Goal: Transaction & Acquisition: Purchase product/service

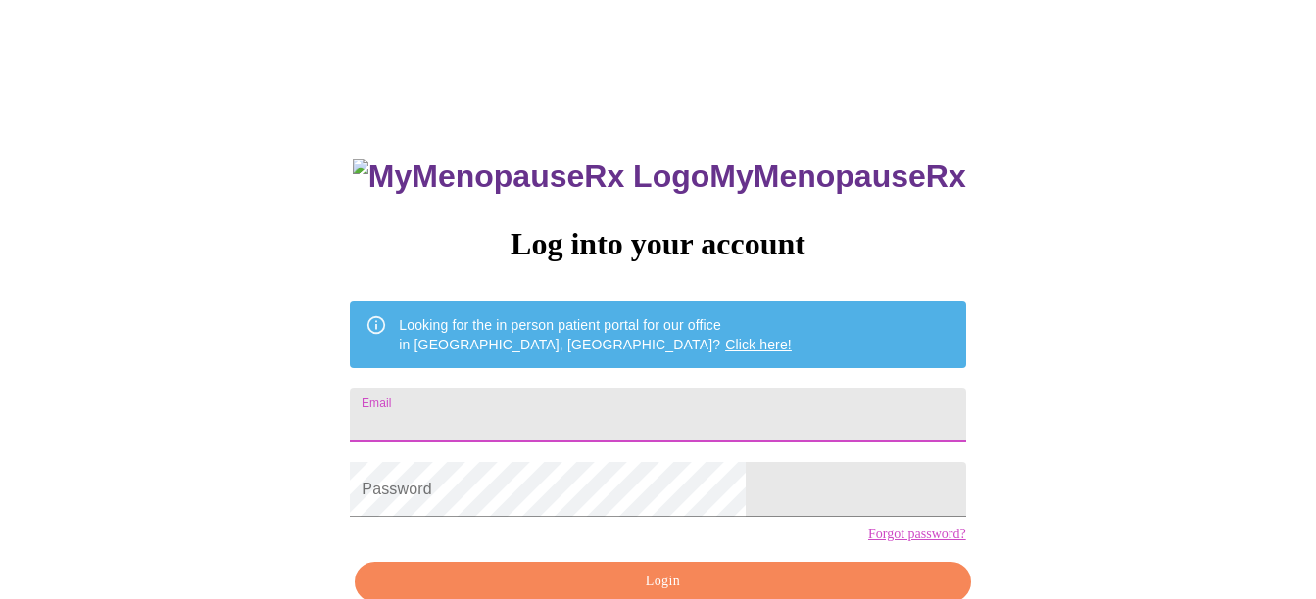
click at [783, 410] on input "Email" at bounding box center [657, 415] width 615 height 55
type input "[EMAIL_ADDRESS][DOMAIN_NAME]"
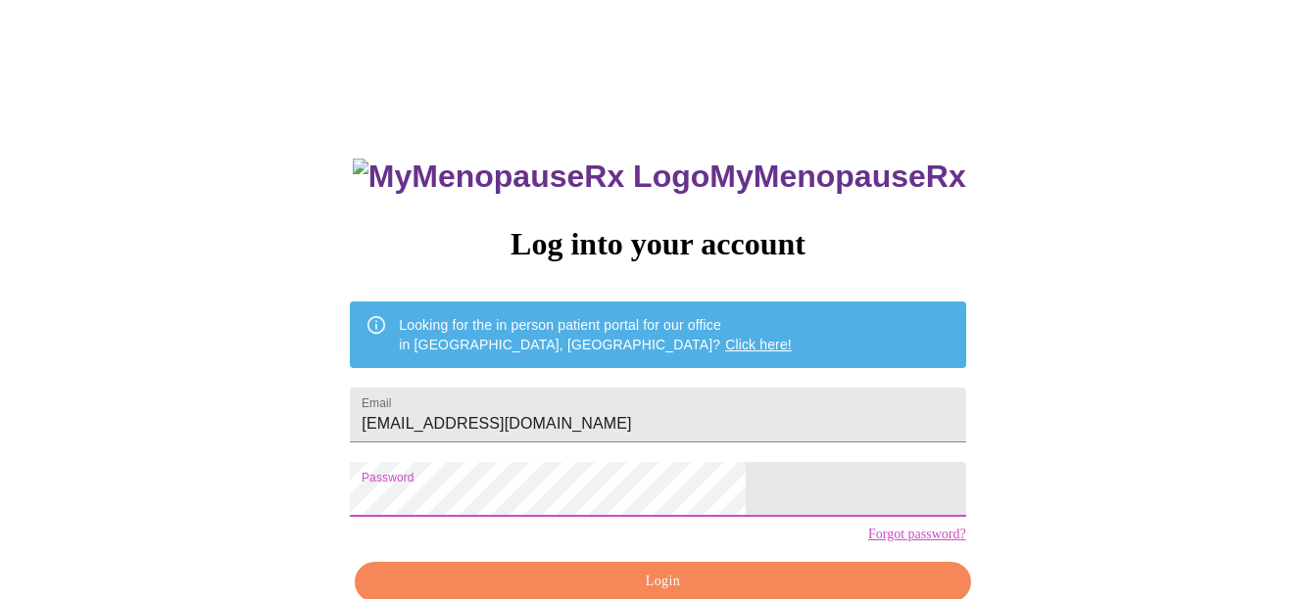
scroll to position [105, 0]
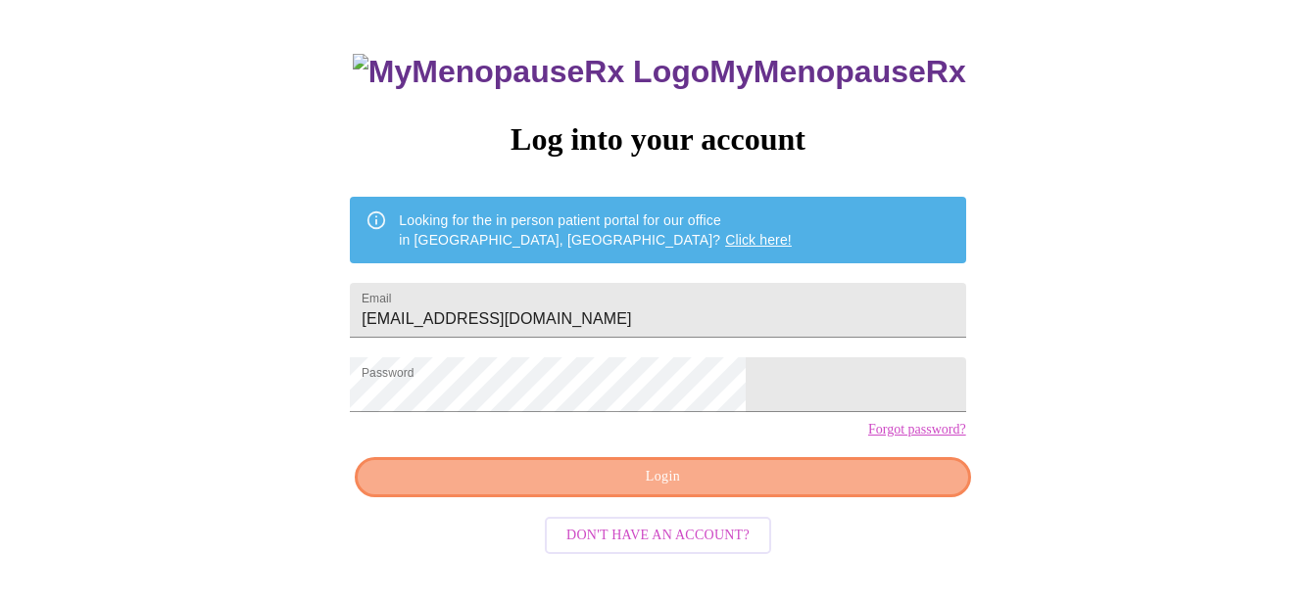
click at [778, 490] on span "Login" at bounding box center [662, 477] width 570 height 24
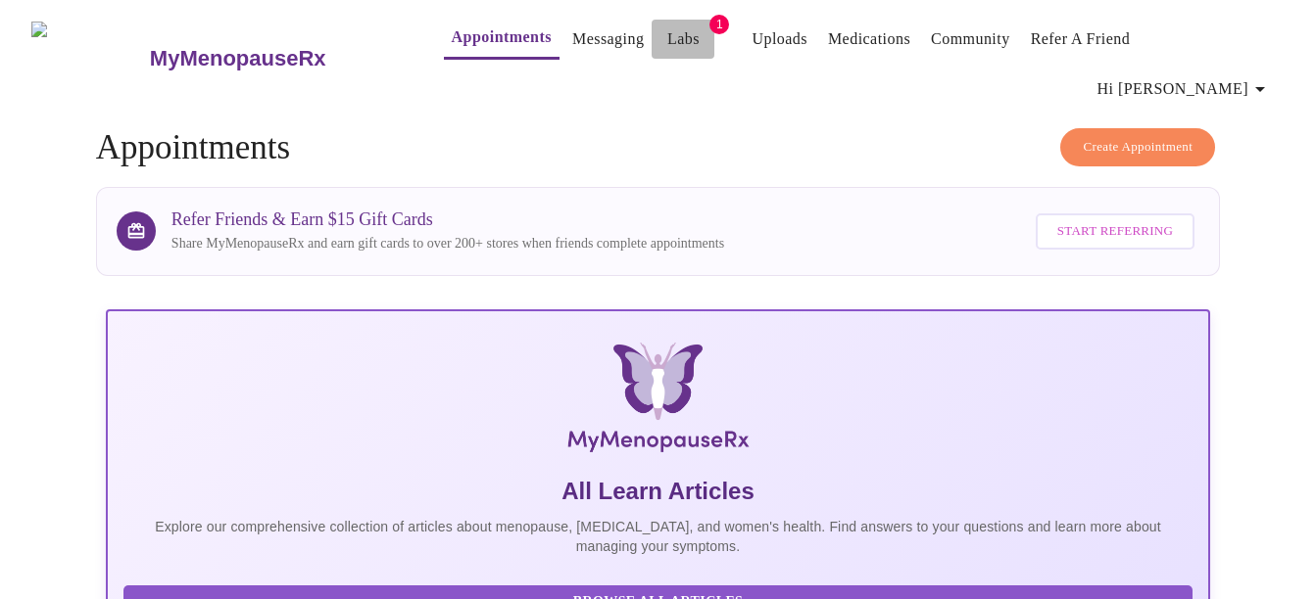
click at [667, 46] on link "Labs" at bounding box center [683, 38] width 32 height 27
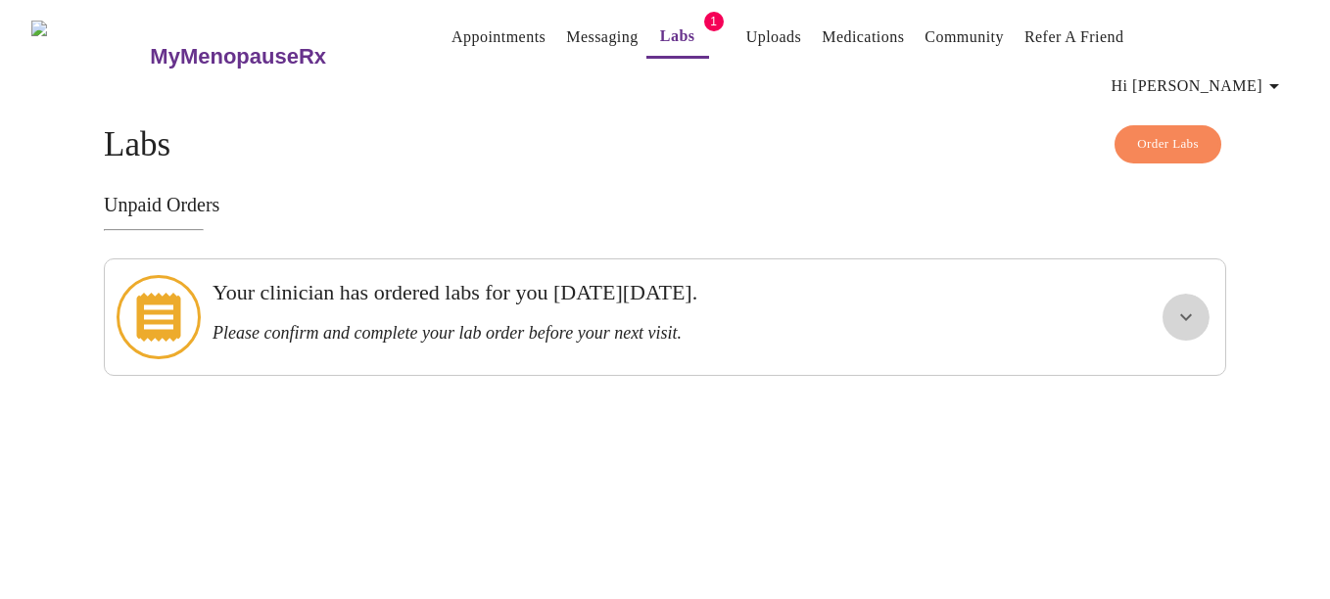
click at [1186, 306] on icon "show more" at bounding box center [1186, 318] width 24 height 24
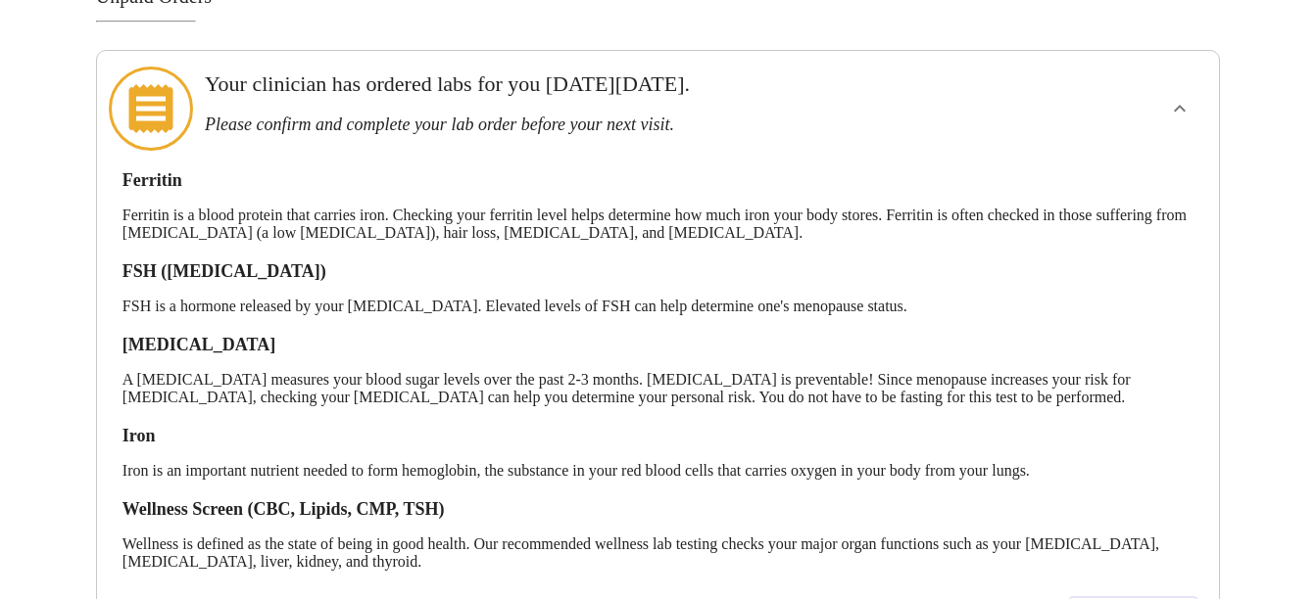
scroll to position [204, 0]
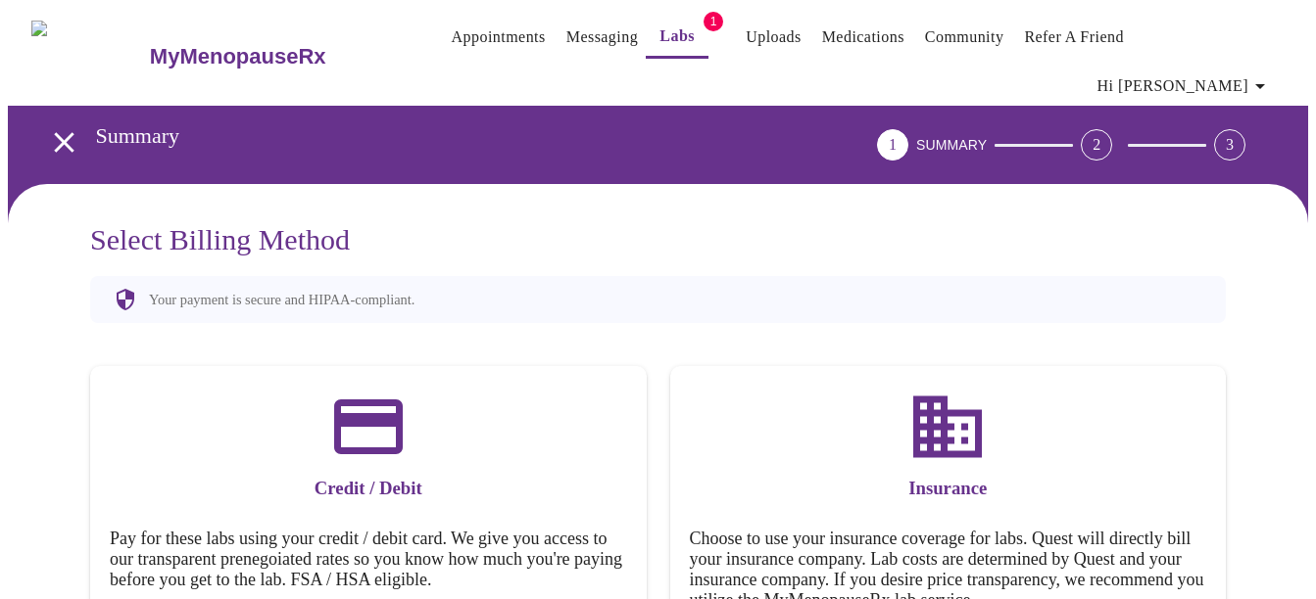
scroll to position [117, 0]
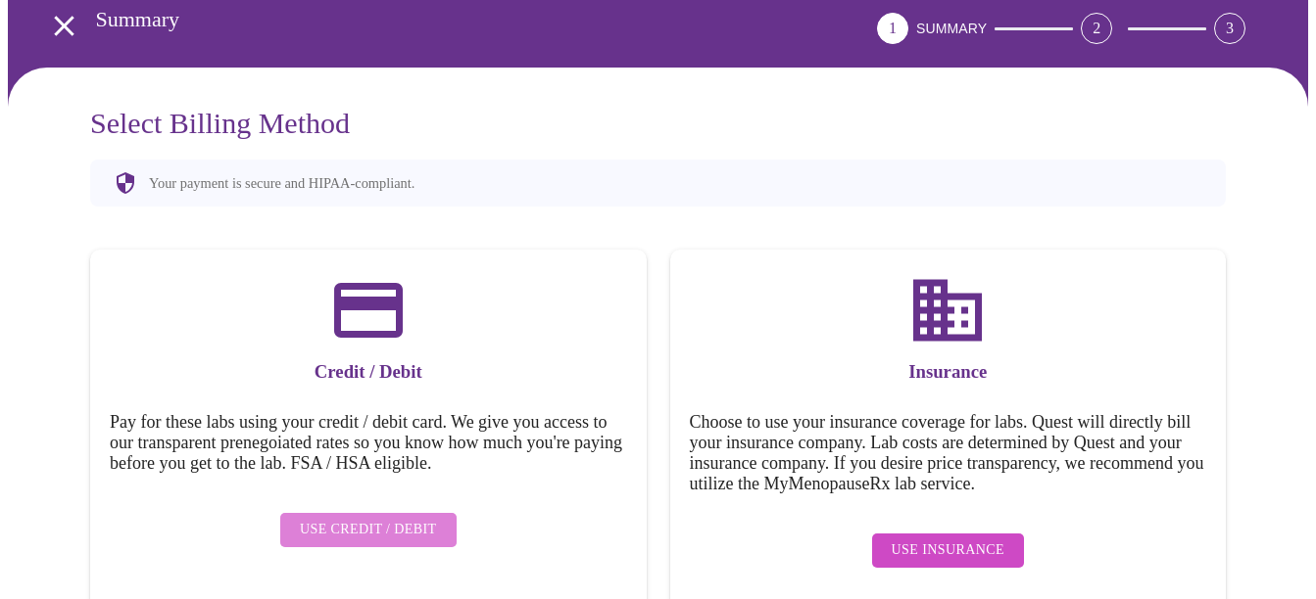
click at [379, 518] on span "Use Credit / Debit" at bounding box center [368, 530] width 137 height 24
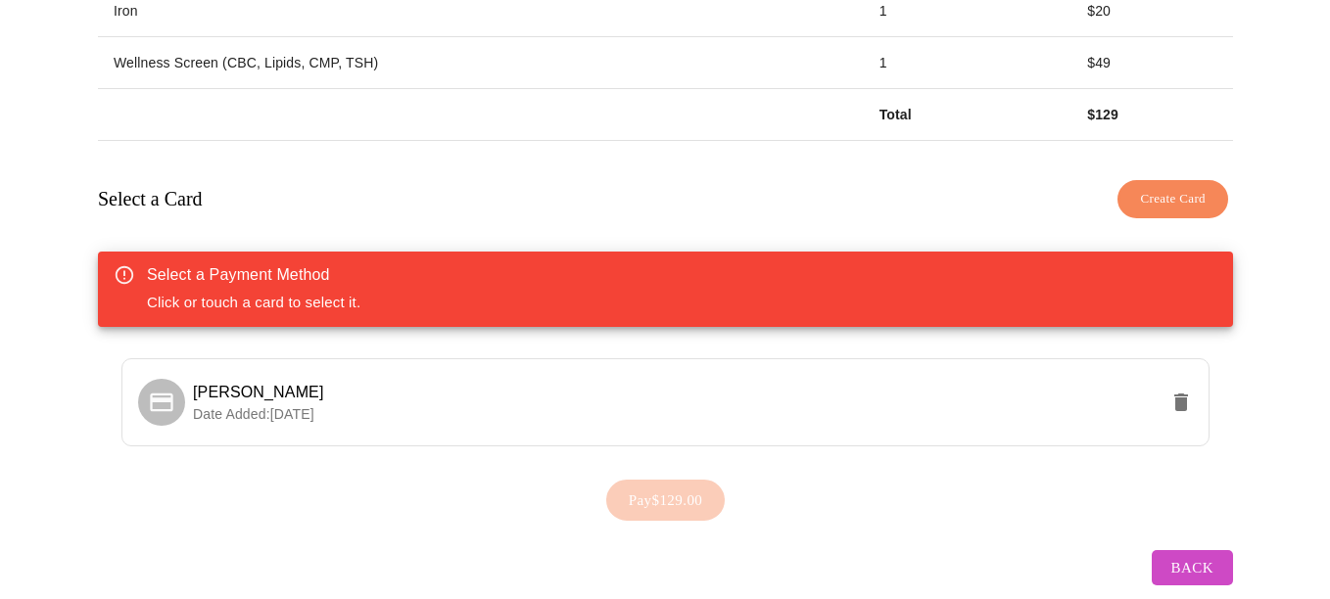
scroll to position [573, 0]
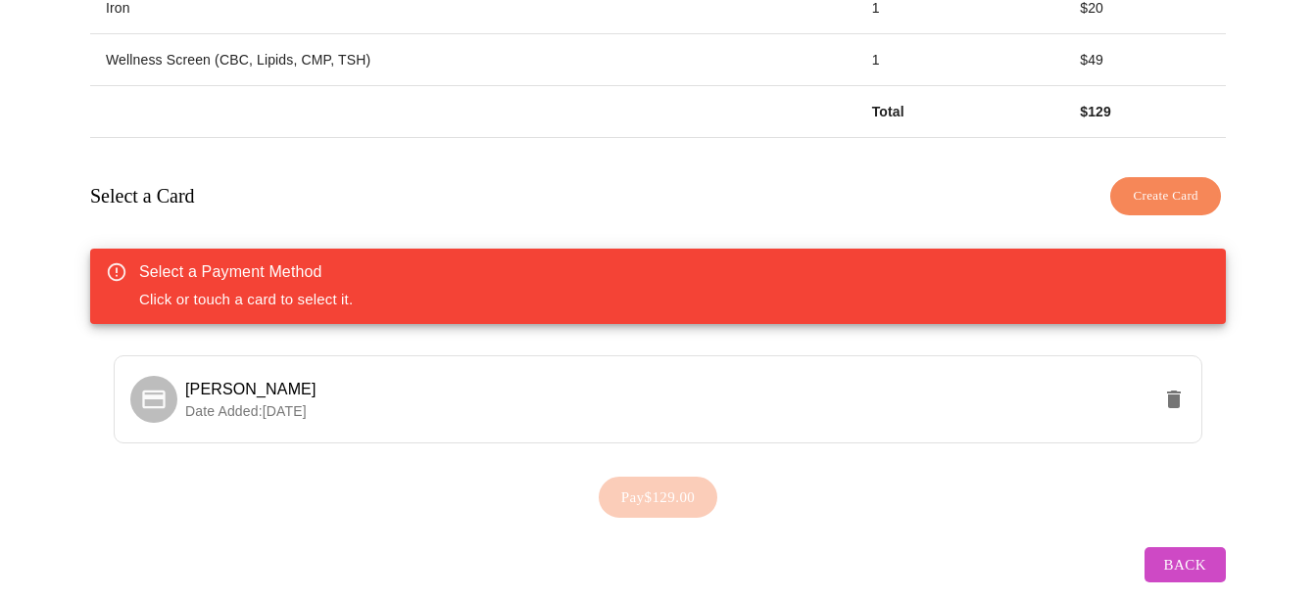
click at [977, 252] on div "Select a Payment Method Click or touch a card to select it." at bounding box center [657, 286] width 1135 height 75
click at [1180, 185] on span "Create Card" at bounding box center [1165, 196] width 66 height 23
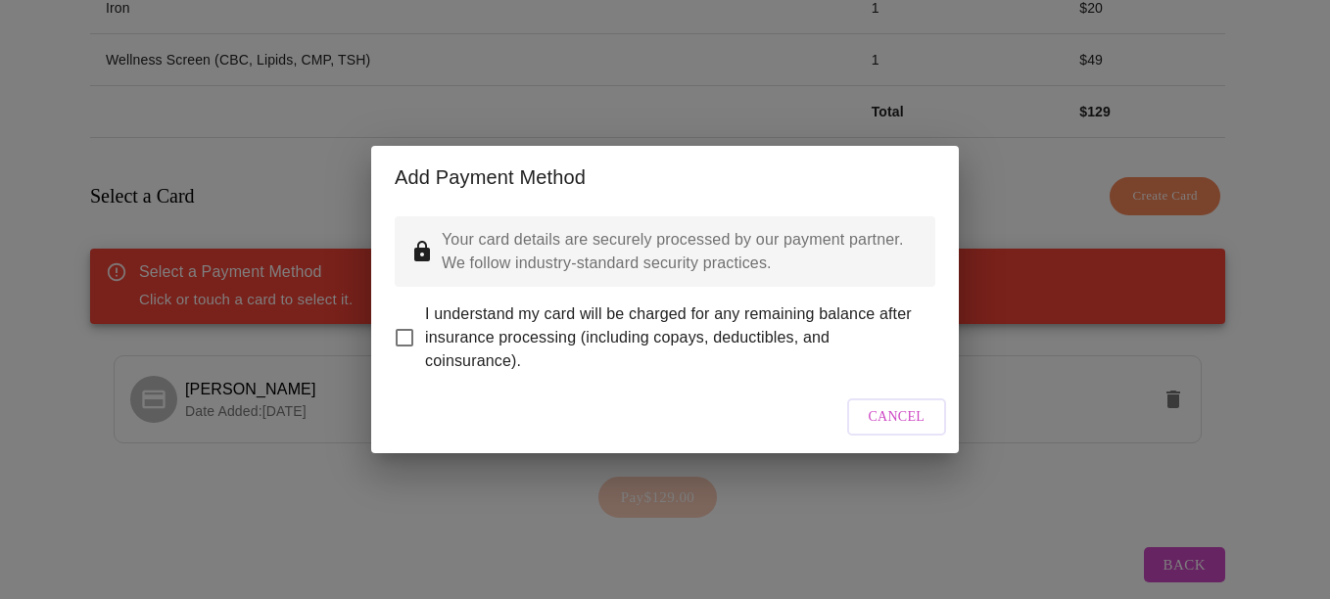
click at [473, 341] on span "I understand my card will be charged for any remaining balance after insurance …" at bounding box center [672, 338] width 495 height 71
click at [425, 341] on input "I understand my card will be charged for any remaining balance after insurance …" at bounding box center [404, 337] width 41 height 41
checkbox input "true"
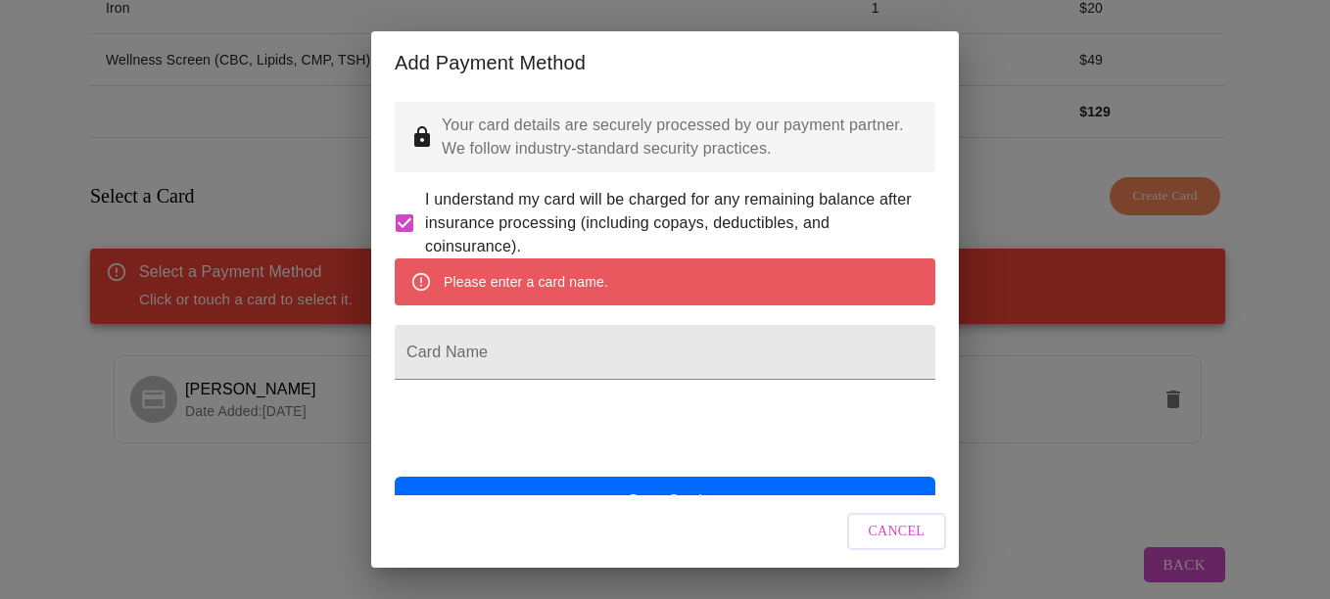
click at [469, 300] on div "Please enter a card name." at bounding box center [526, 281] width 165 height 35
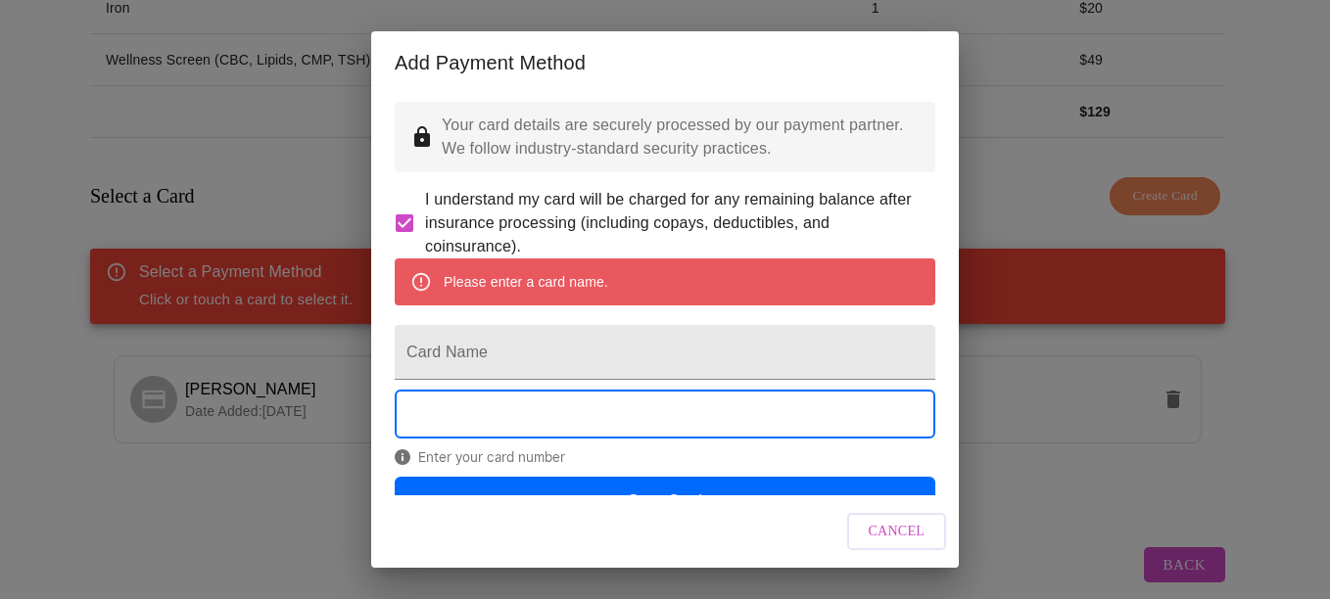
click at [460, 300] on div "Please enter a card name." at bounding box center [526, 281] width 165 height 35
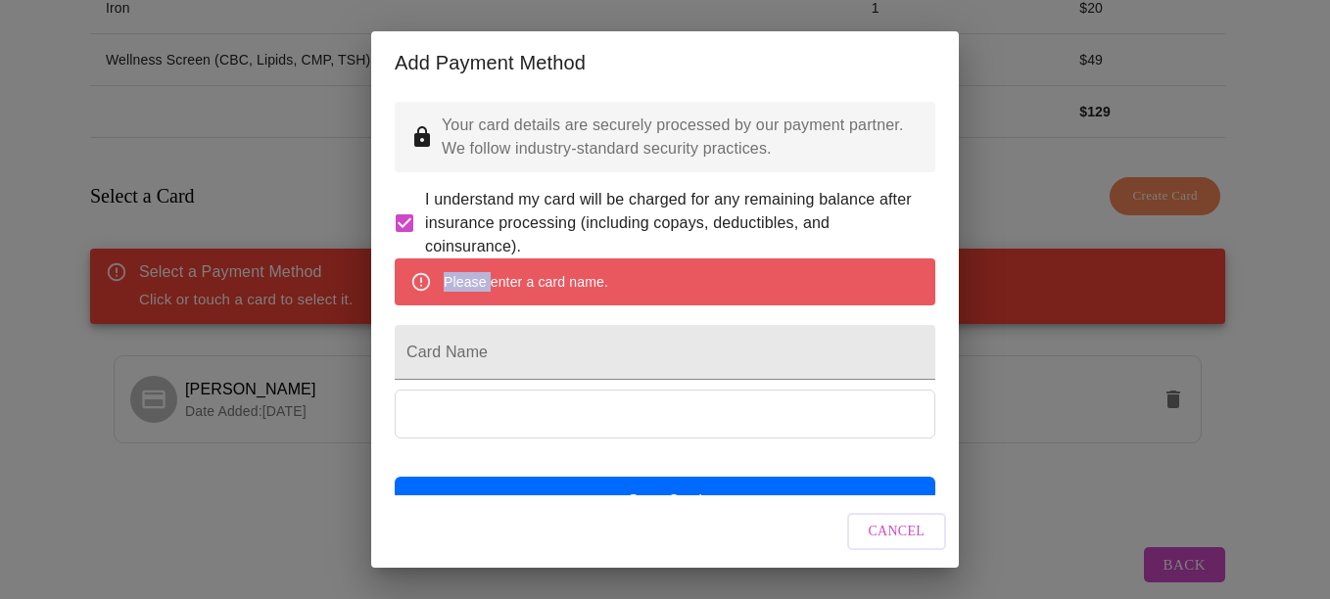
click at [460, 300] on div "Please enter a card name." at bounding box center [526, 281] width 165 height 35
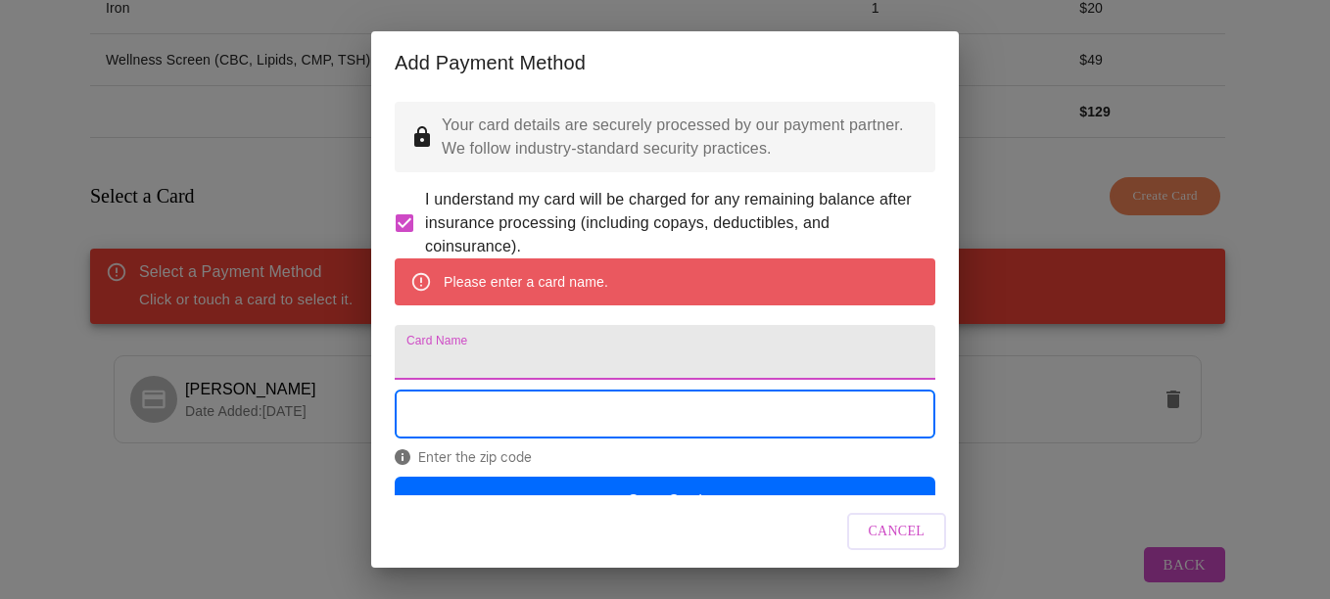
click at [546, 380] on input "Card Name" at bounding box center [665, 352] width 541 height 55
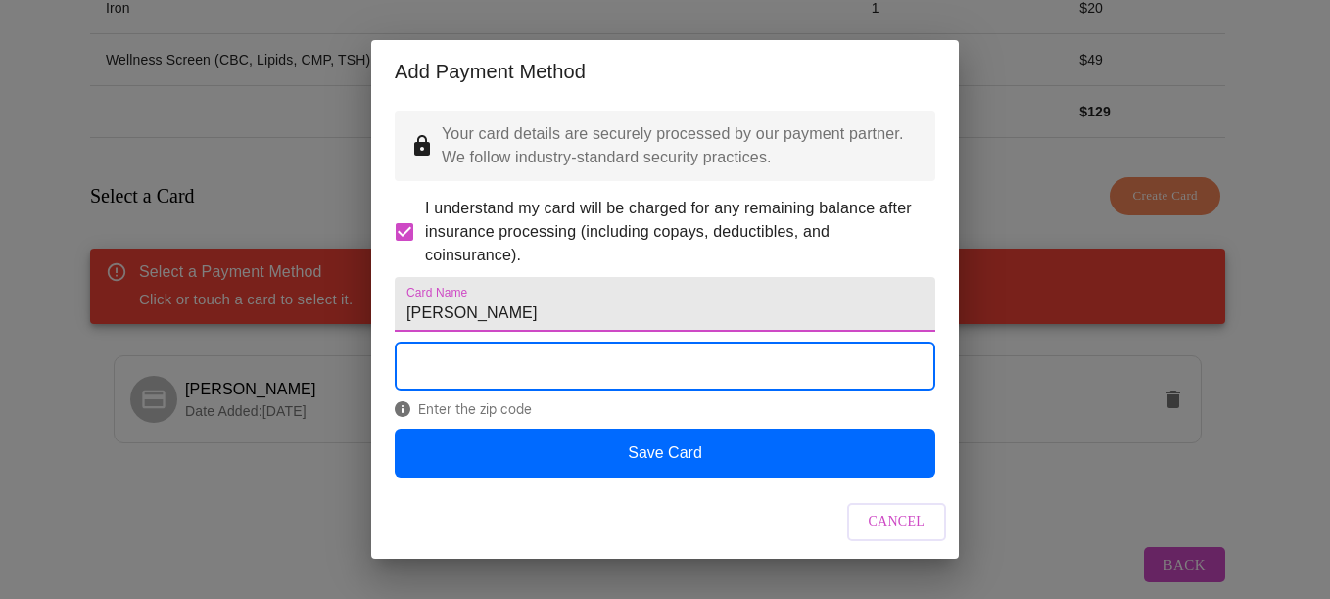
type input "[PERSON_NAME]"
click at [469, 417] on span "Enter the zip code" at bounding box center [665, 410] width 541 height 16
click at [458, 417] on span "Enter the zip code" at bounding box center [665, 410] width 541 height 16
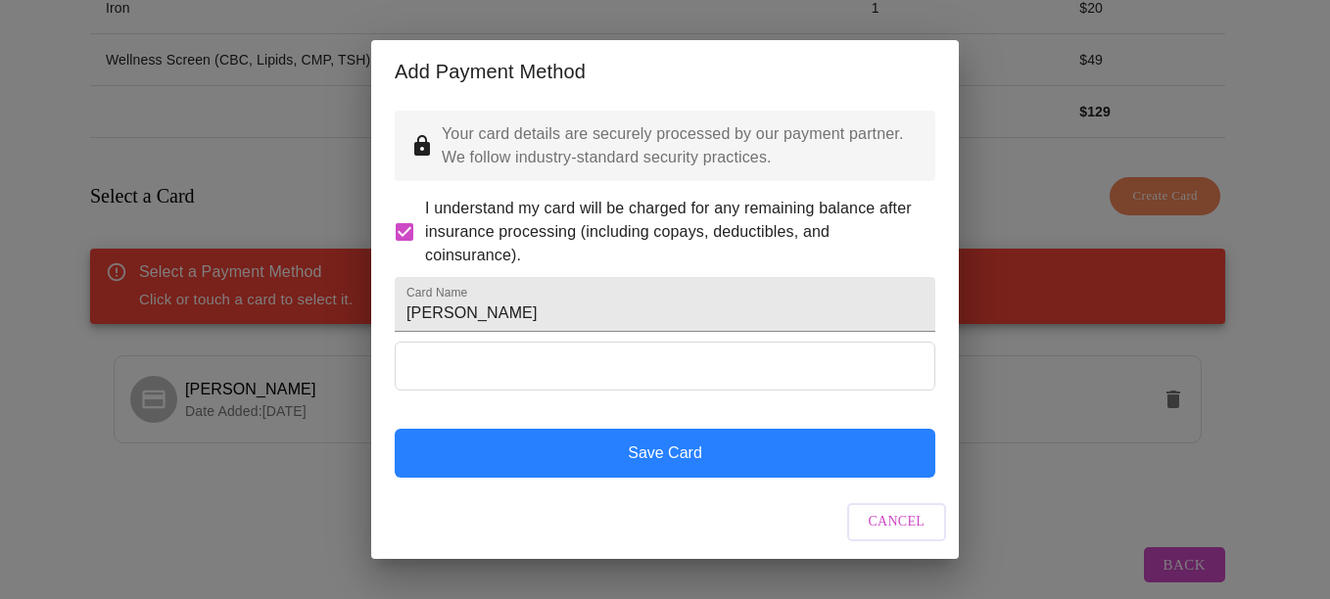
click at [701, 471] on button "Save Card" at bounding box center [665, 453] width 541 height 49
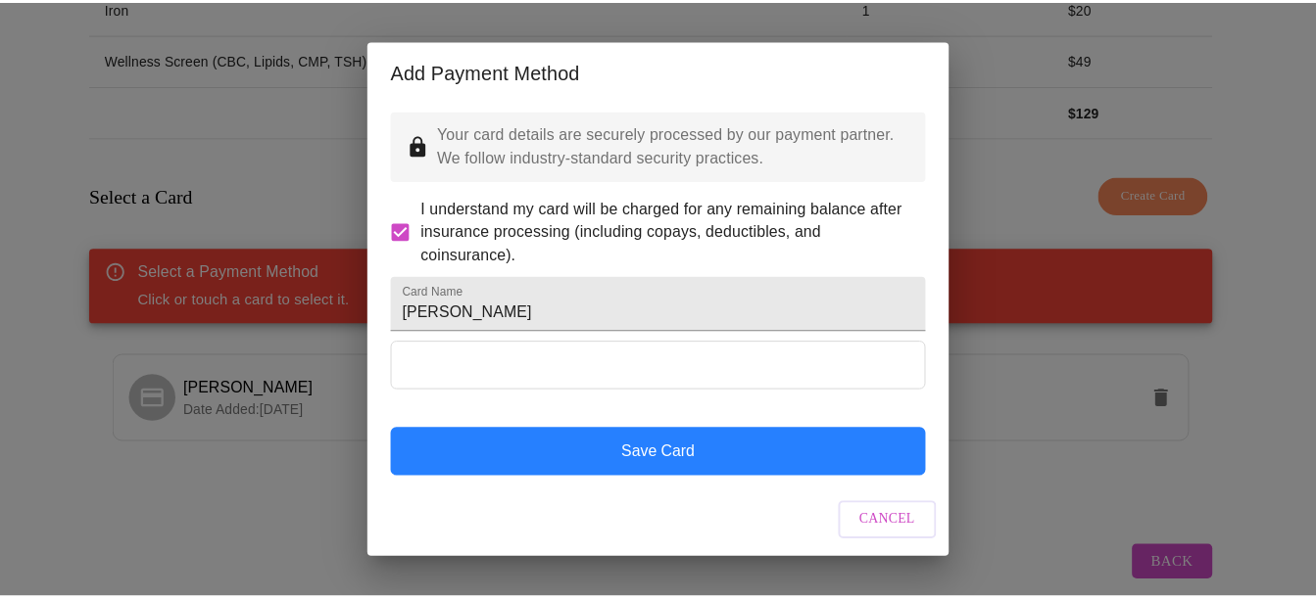
scroll to position [382, 0]
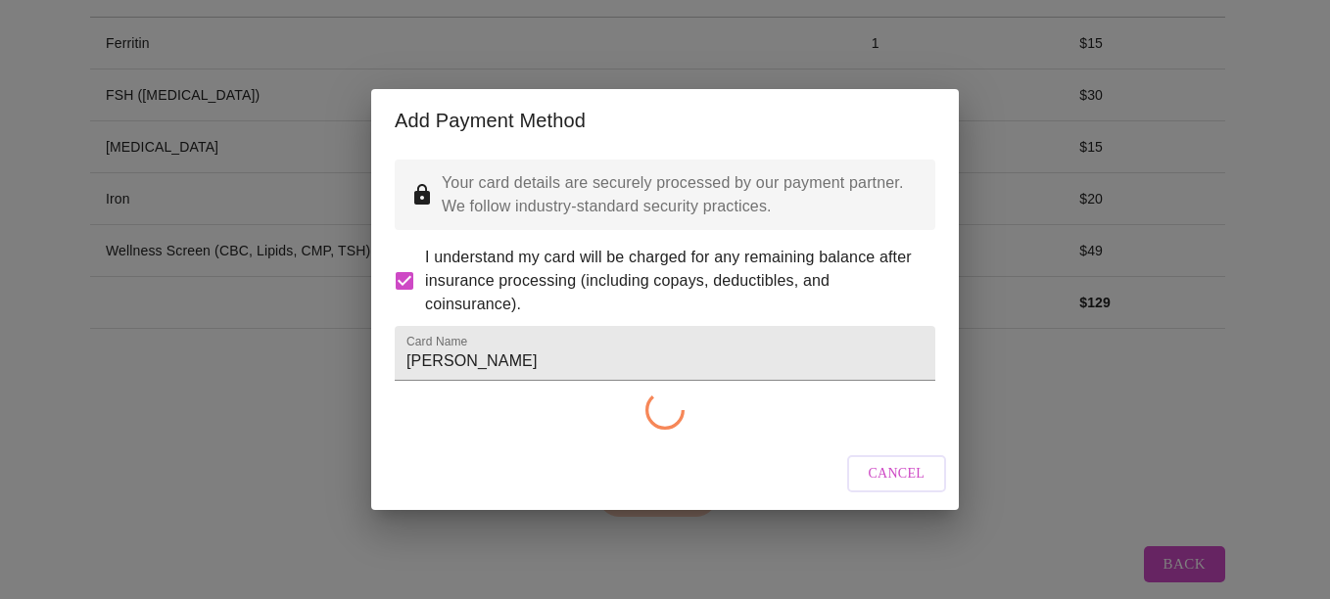
checkbox input "false"
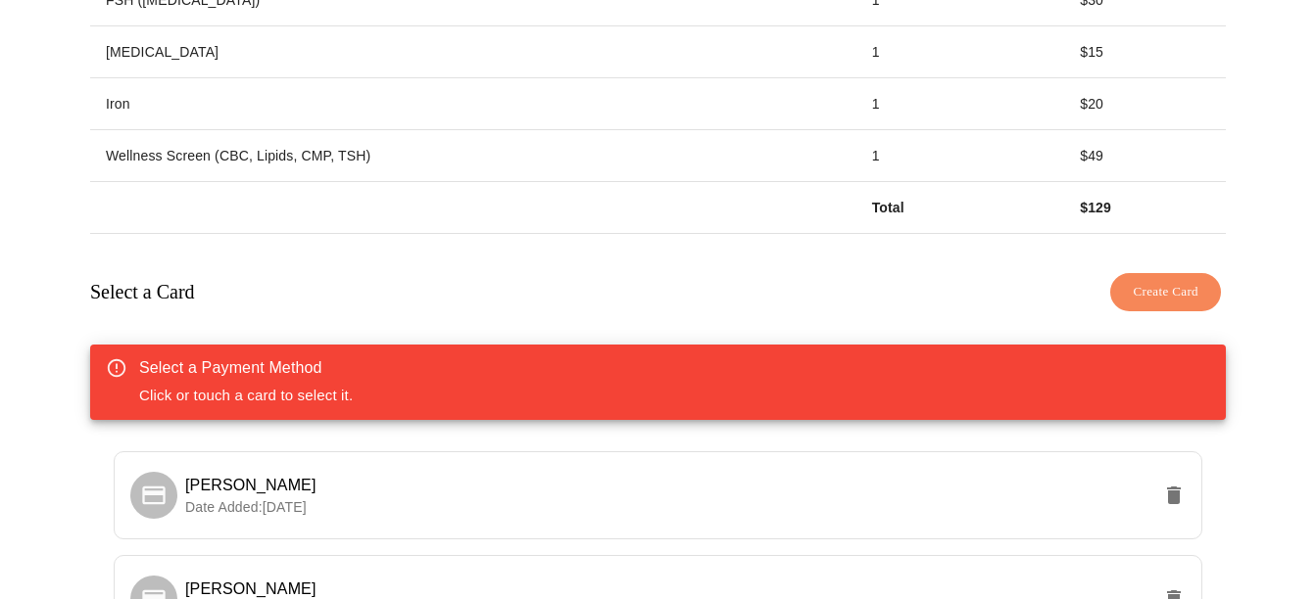
scroll to position [553, 0]
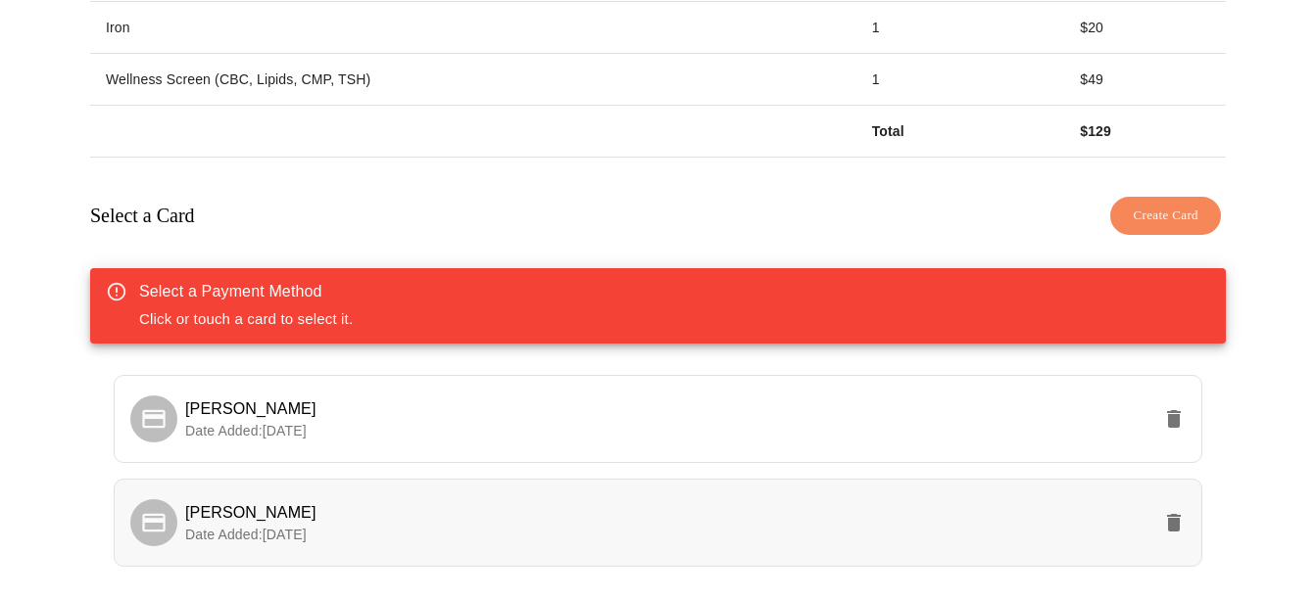
click at [1035, 525] on p "Date Added: [DATE]" at bounding box center [667, 535] width 965 height 20
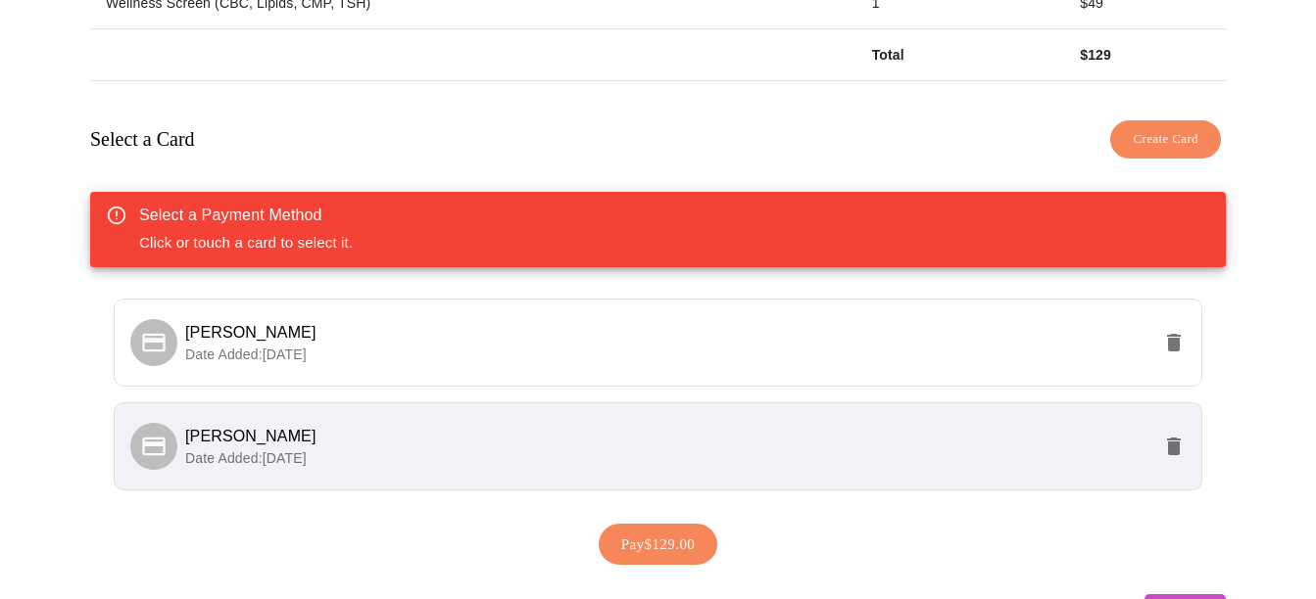
scroll to position [655, 0]
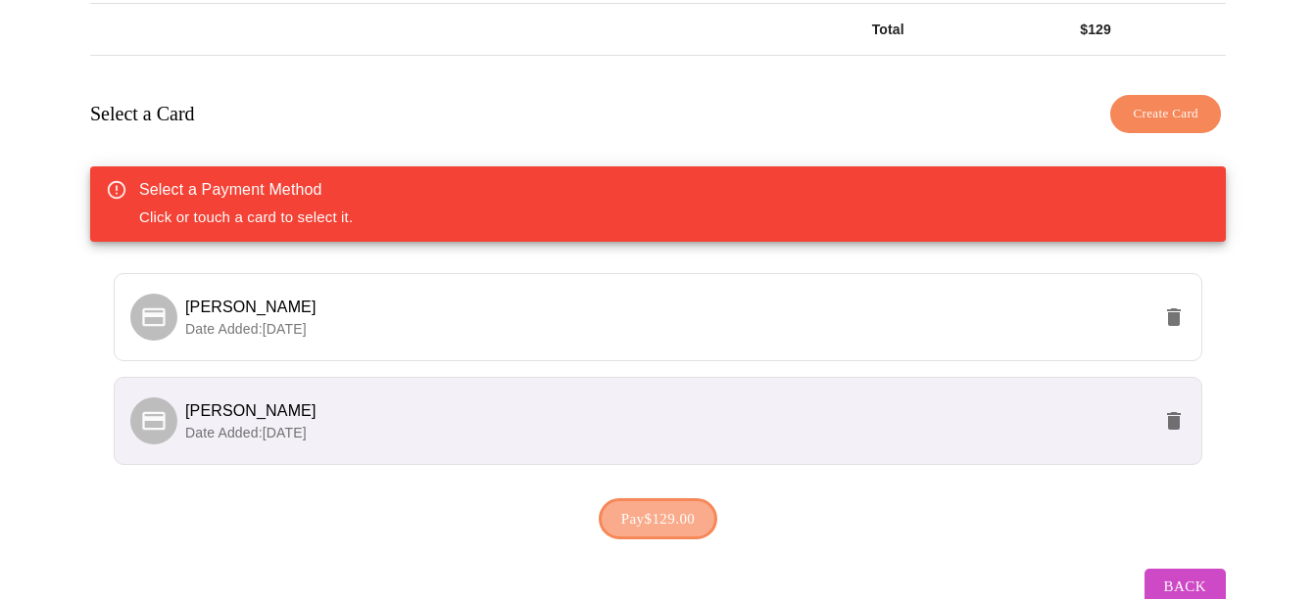
click at [665, 501] on button "Pay $129.00" at bounding box center [659, 519] width 120 height 41
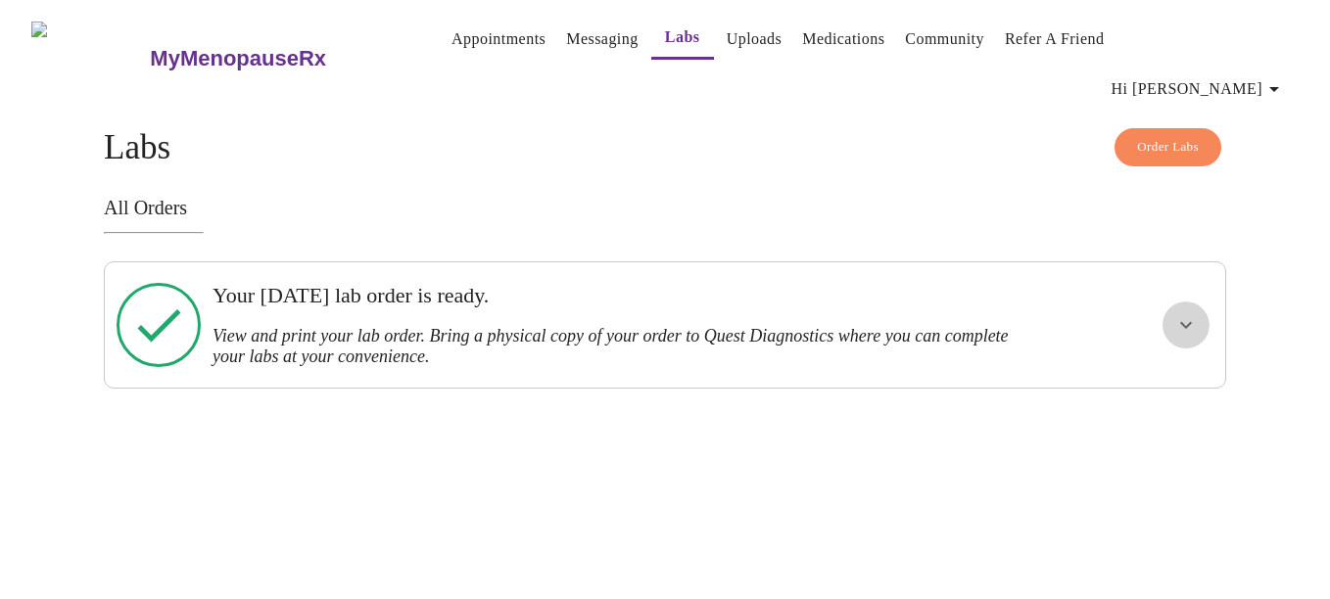
click at [1173, 302] on button "show more" at bounding box center [1186, 325] width 47 height 47
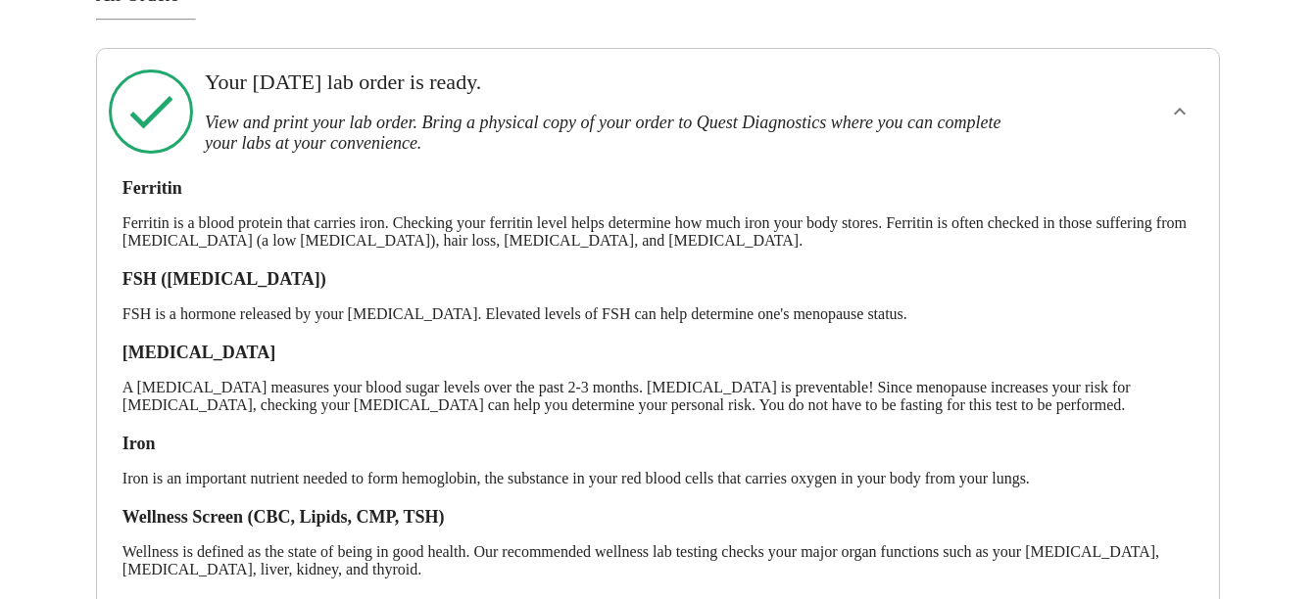
scroll to position [280, 0]
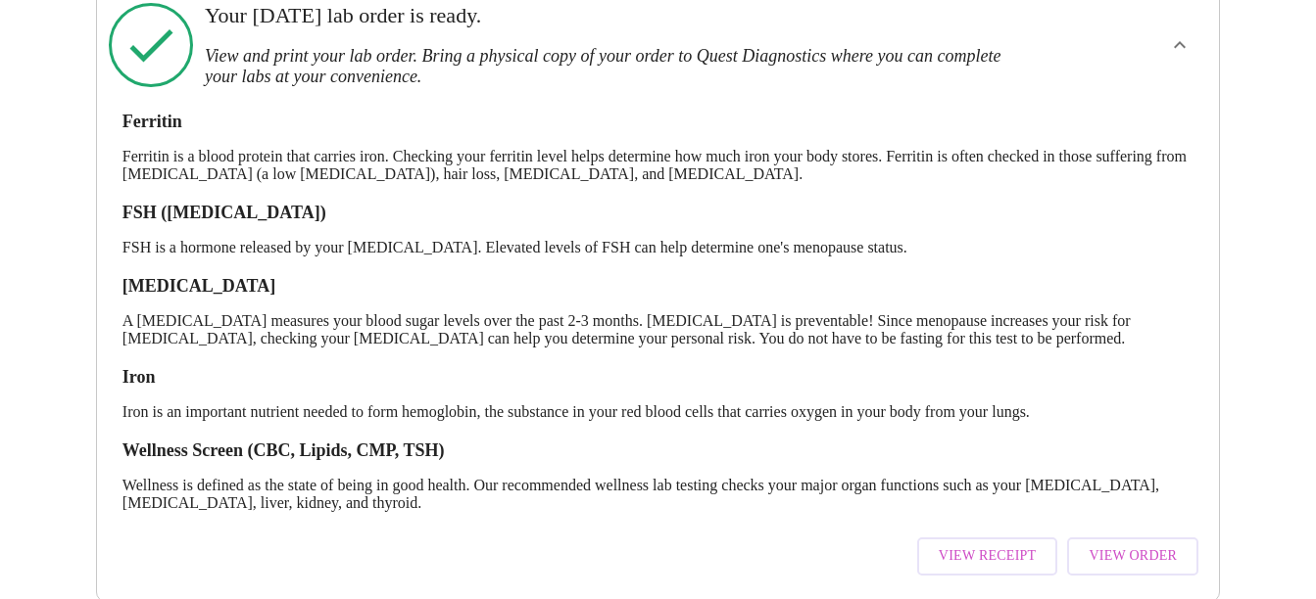
click at [1135, 545] on span "View Order" at bounding box center [1132, 557] width 88 height 24
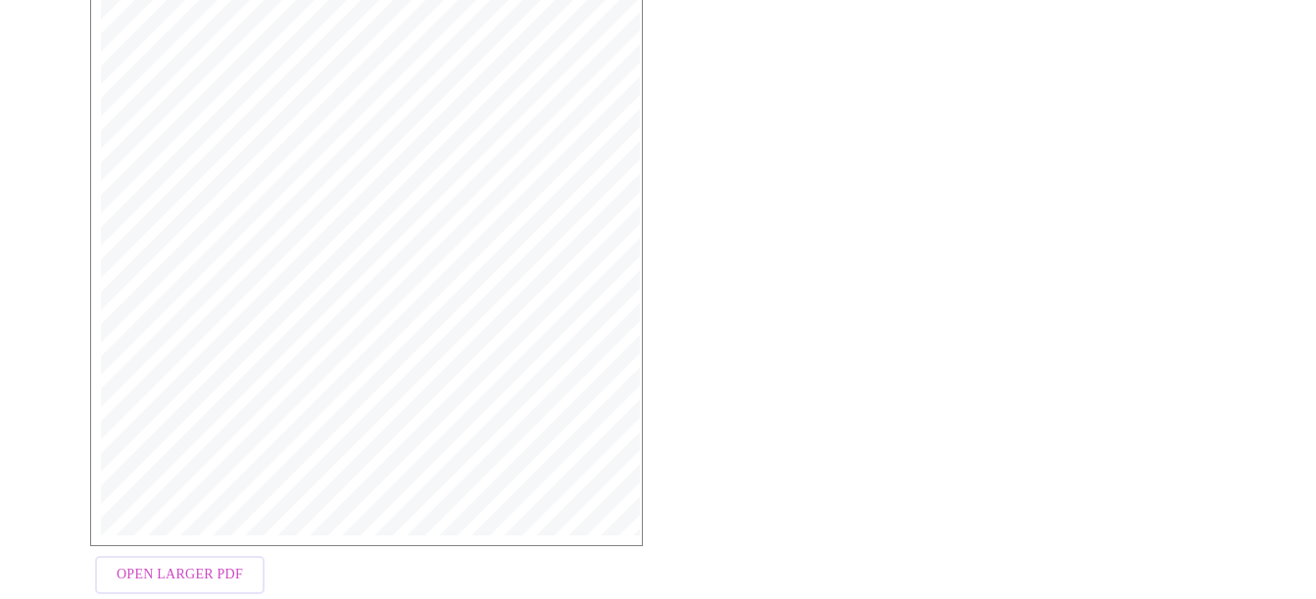
scroll to position [593, 0]
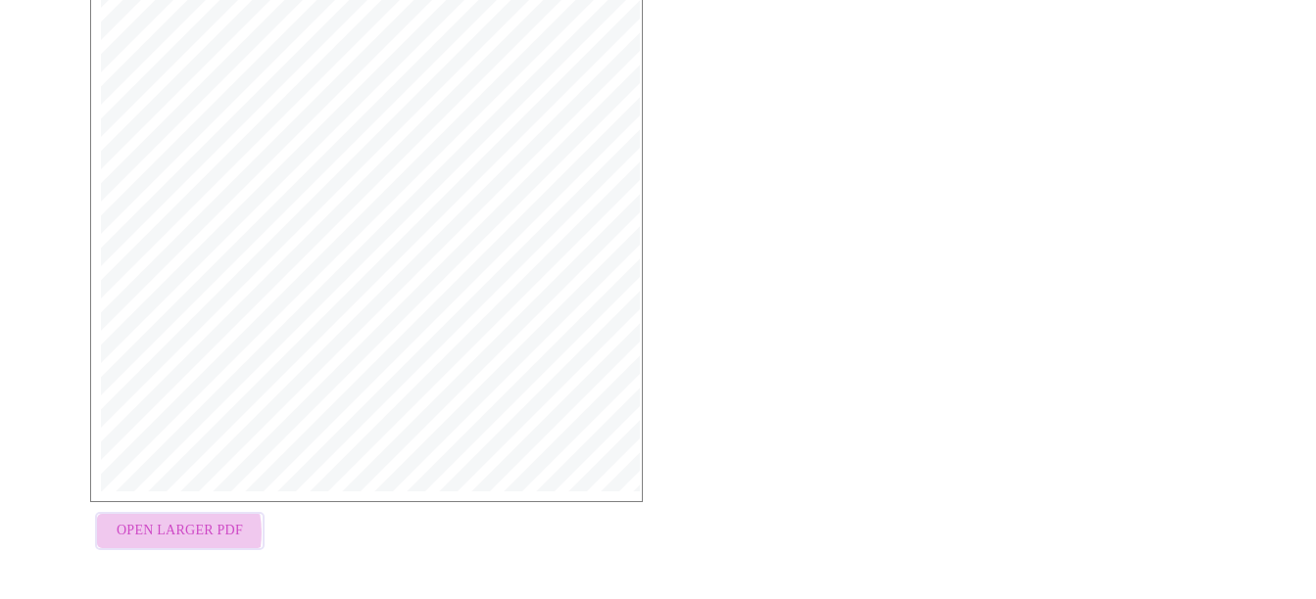
click at [151, 533] on span "Open Larger PDF" at bounding box center [180, 531] width 126 height 24
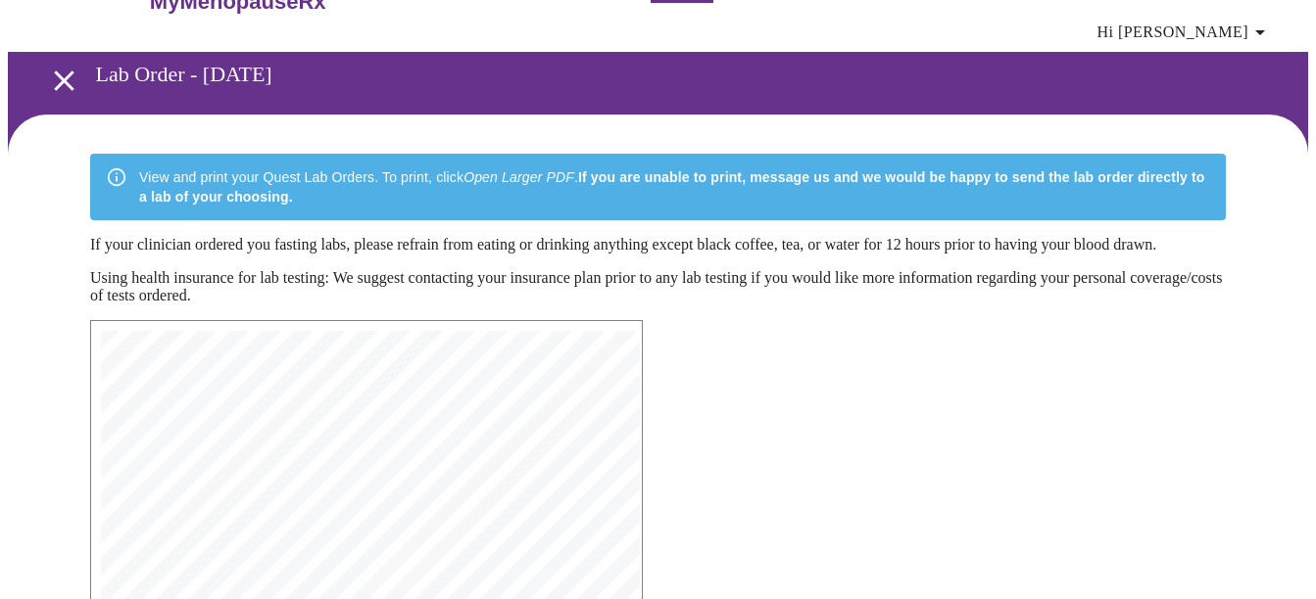
scroll to position [0, 0]
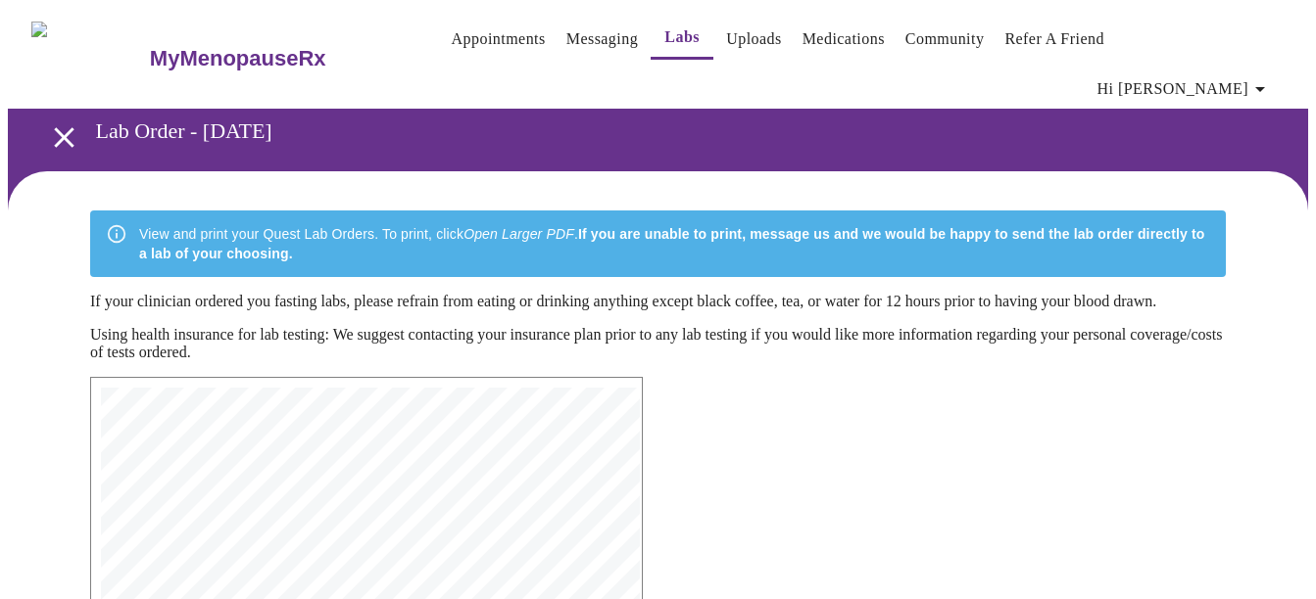
click at [664, 32] on link "Labs" at bounding box center [681, 37] width 35 height 27
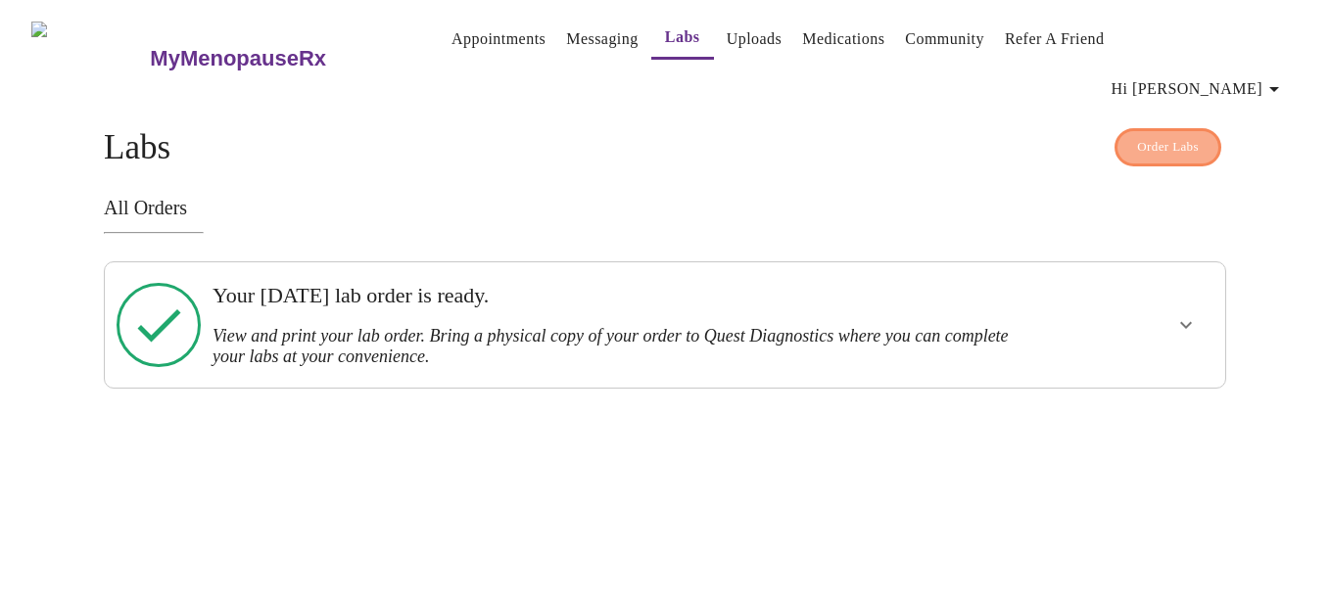
click at [1152, 136] on span "Order Labs" at bounding box center [1168, 147] width 62 height 23
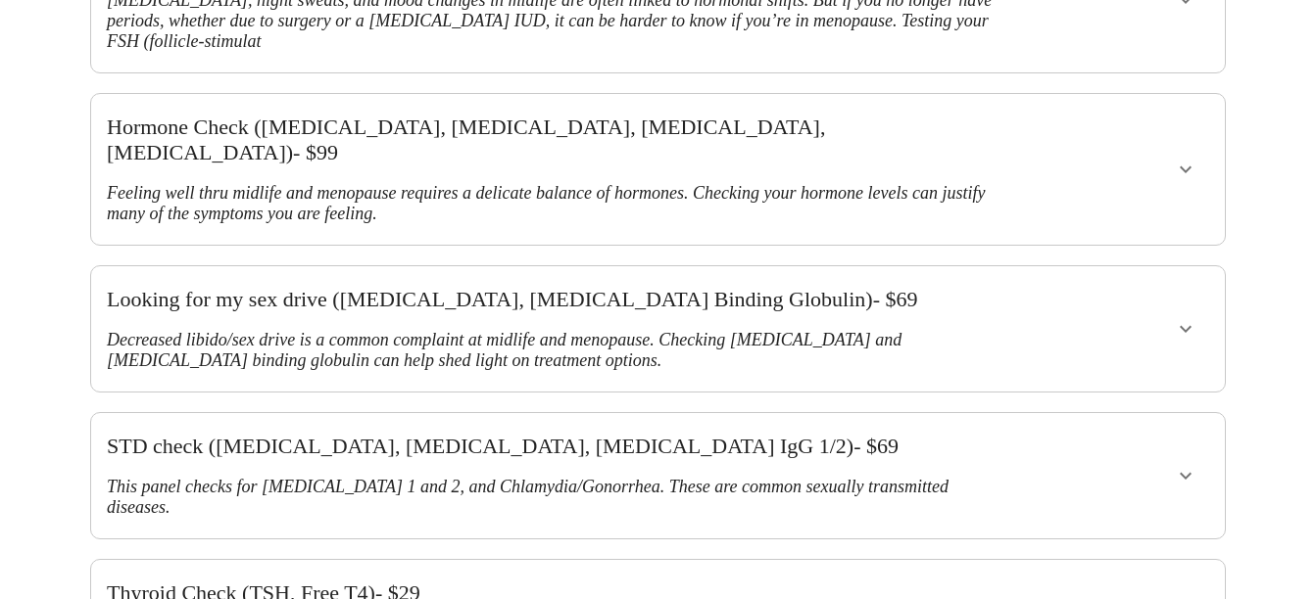
scroll to position [408, 0]
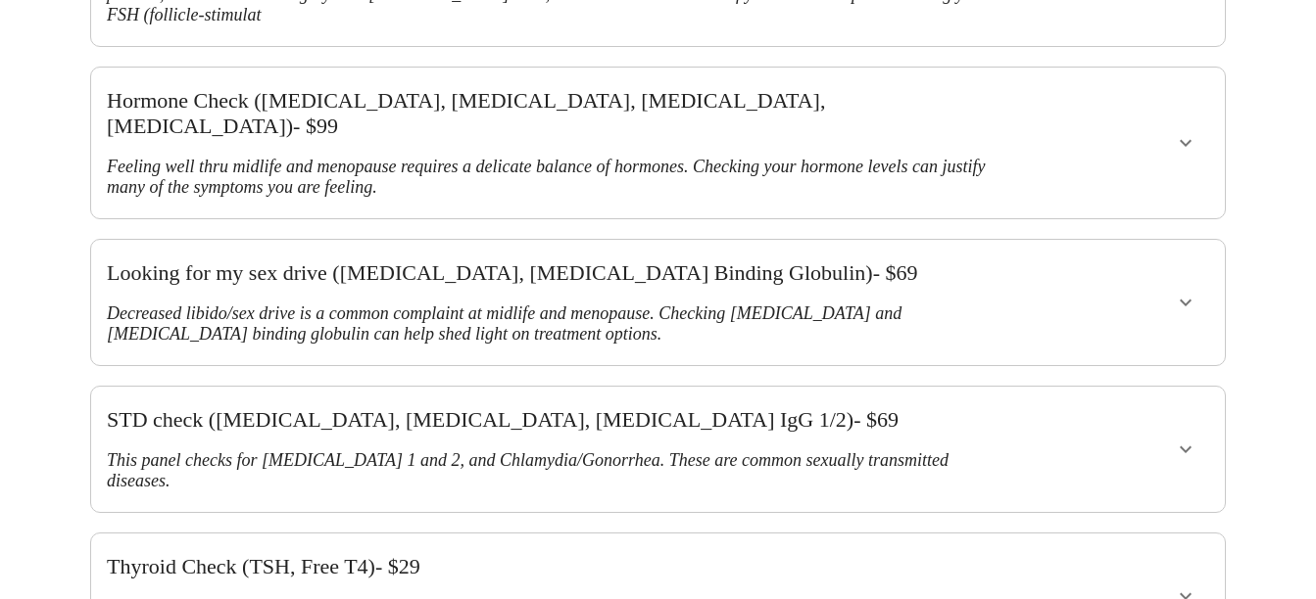
click at [1197, 131] on icon "show more" at bounding box center [1185, 143] width 24 height 24
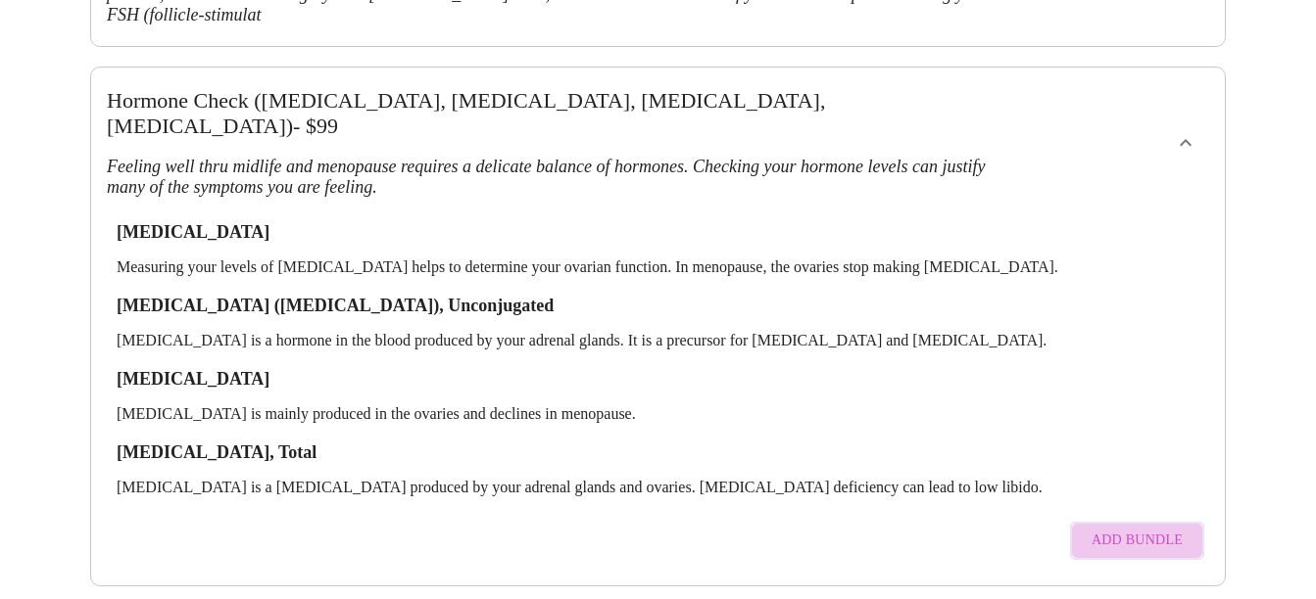
click at [1164, 529] on span "Add Bundle" at bounding box center [1136, 541] width 91 height 24
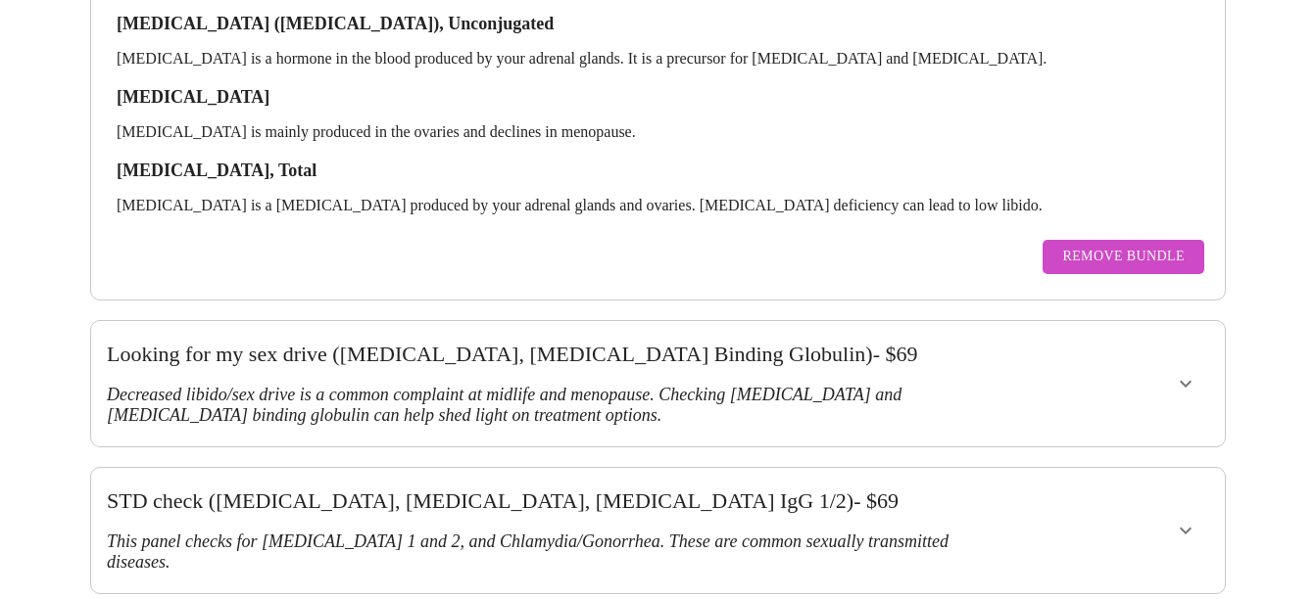
scroll to position [700, 0]
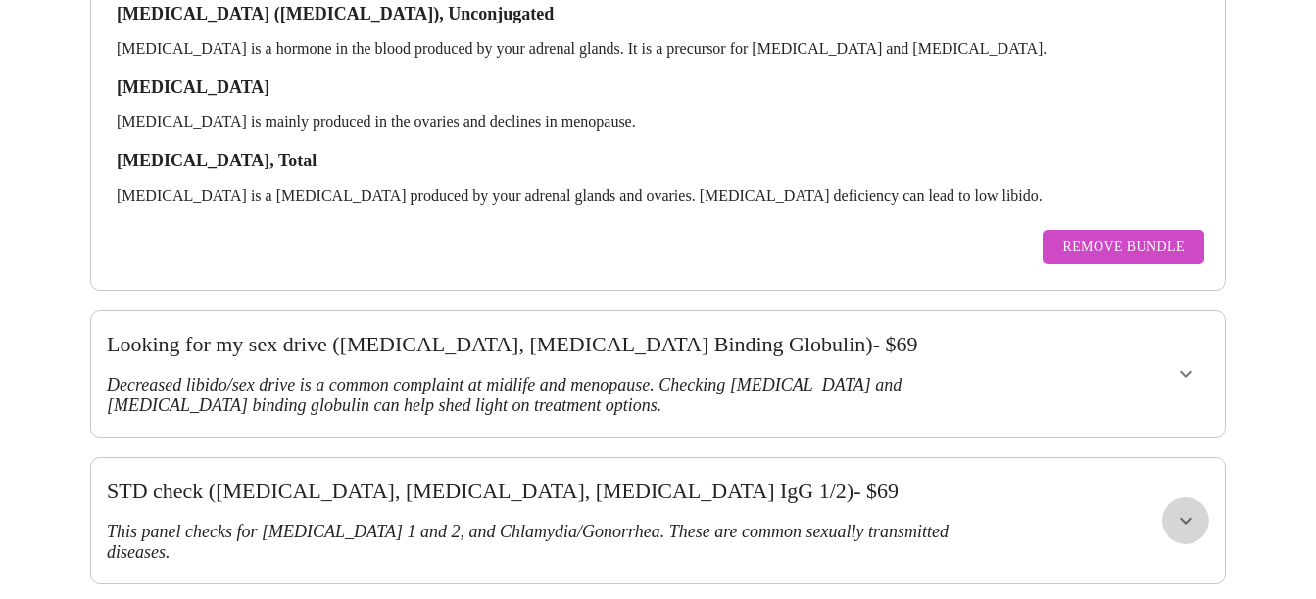
click at [1192, 509] on icon "show more" at bounding box center [1185, 521] width 24 height 24
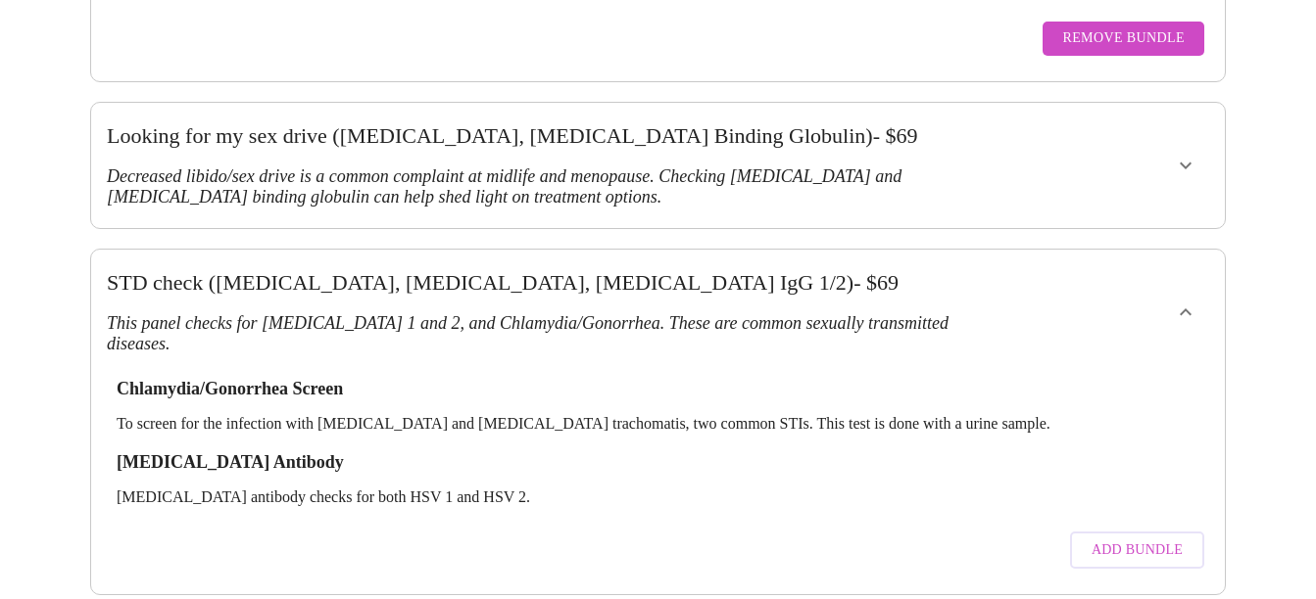
scroll to position [918, 0]
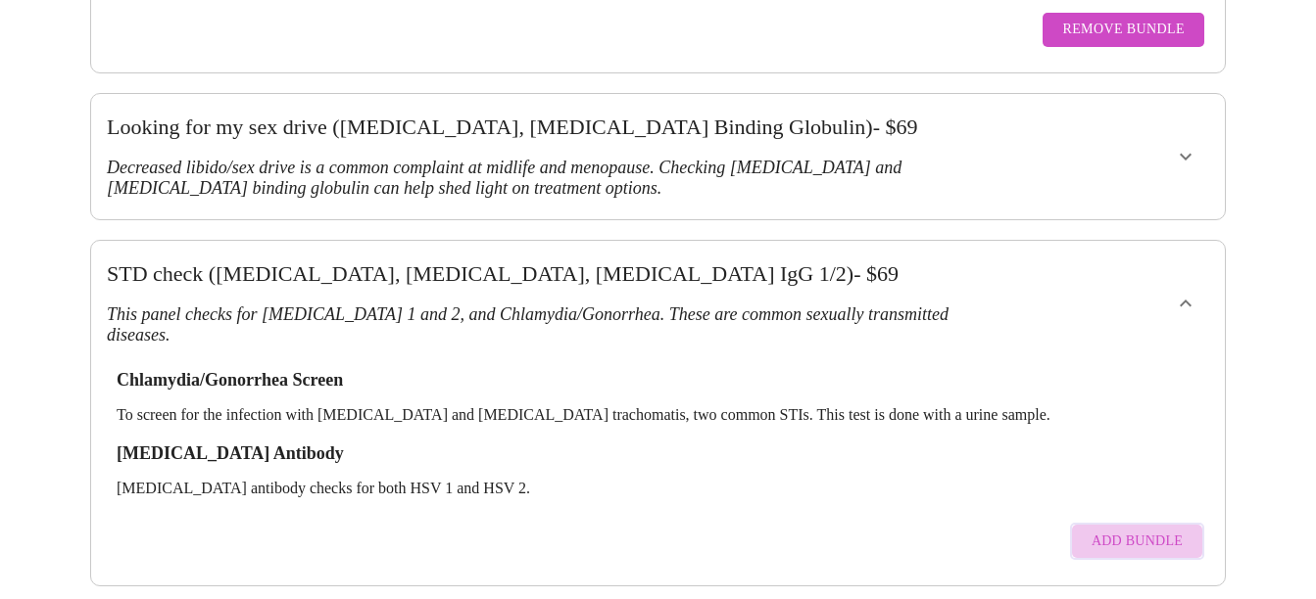
click at [1173, 530] on span "Add Bundle" at bounding box center [1136, 542] width 91 height 24
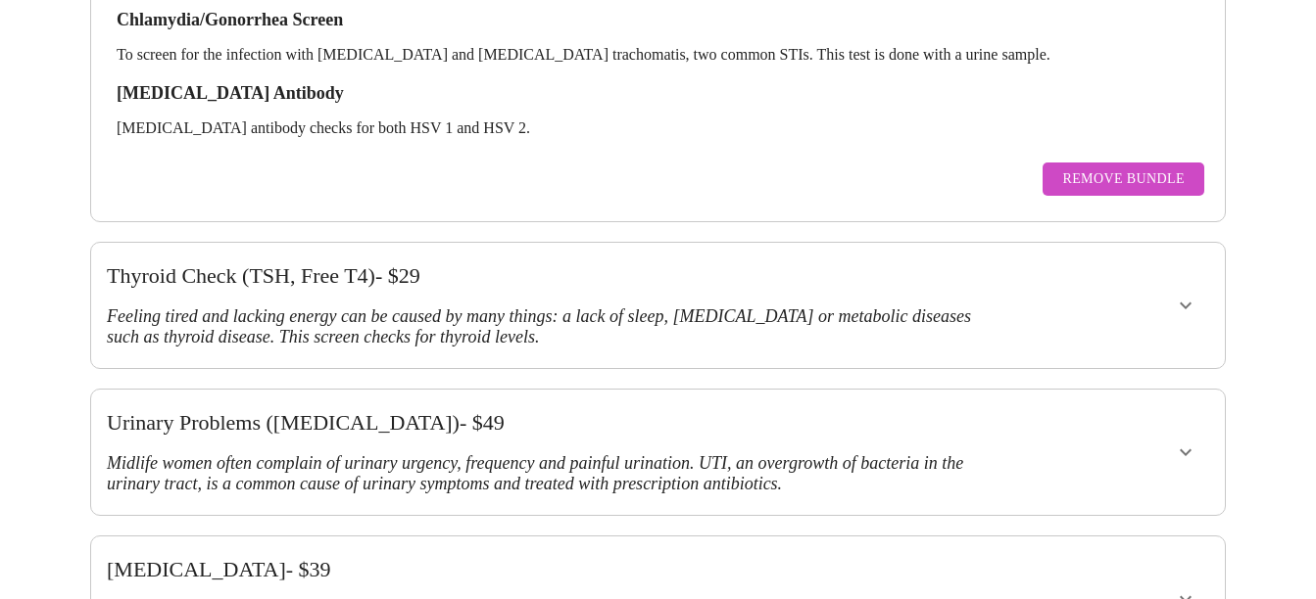
scroll to position [1288, 0]
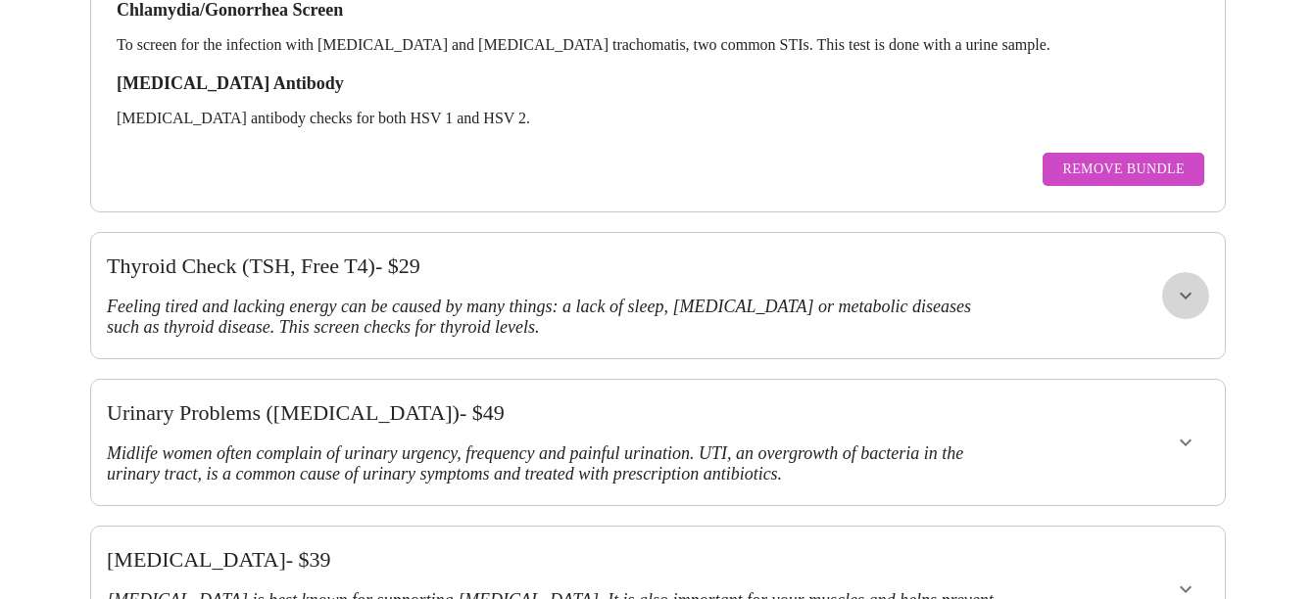
click at [1185, 284] on icon "show more" at bounding box center [1185, 296] width 24 height 24
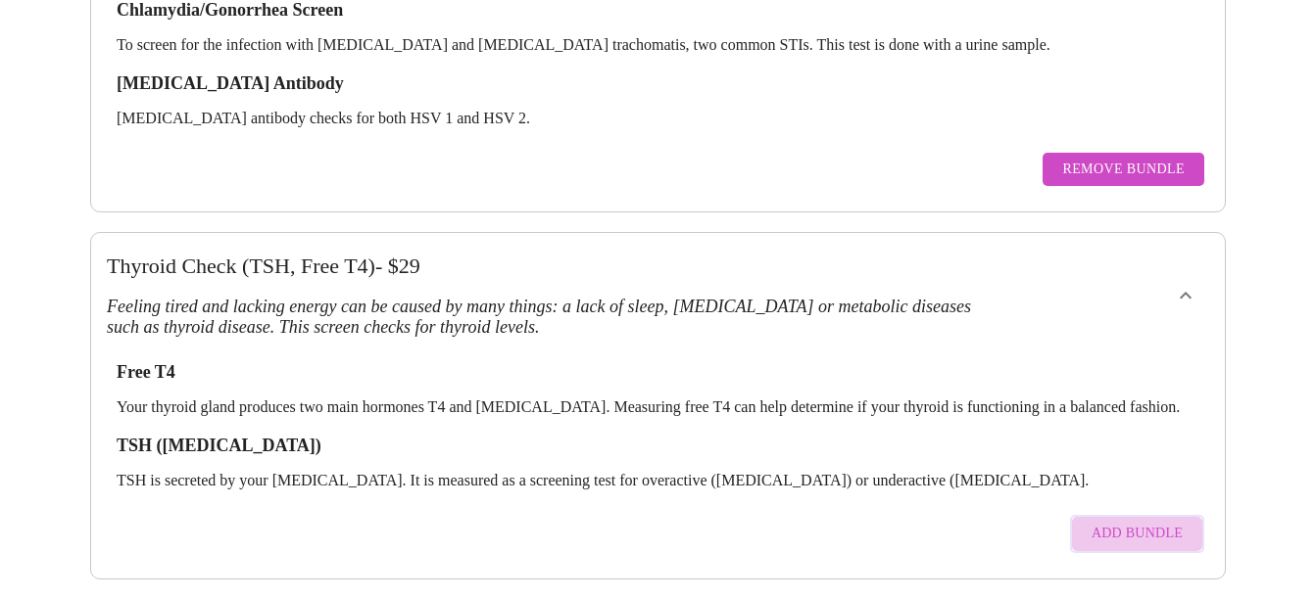
click at [1156, 522] on span "Add Bundle" at bounding box center [1136, 534] width 91 height 24
click at [1120, 520] on span "Remove Bundle" at bounding box center [1123, 532] width 122 height 24
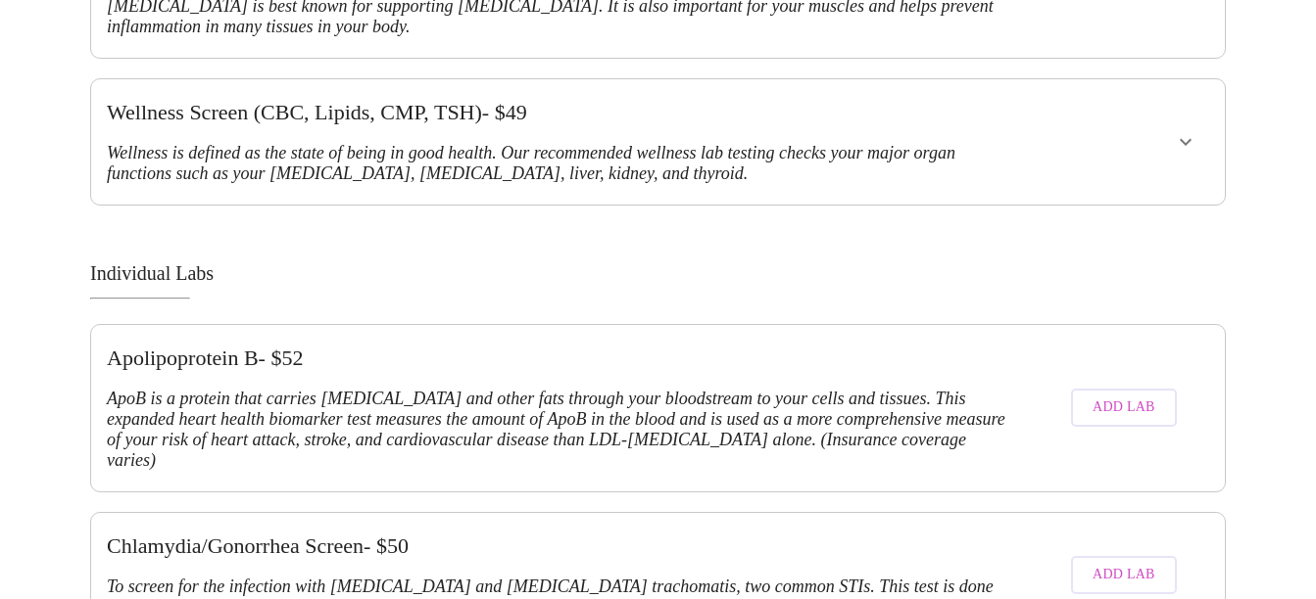
scroll to position [2116, 0]
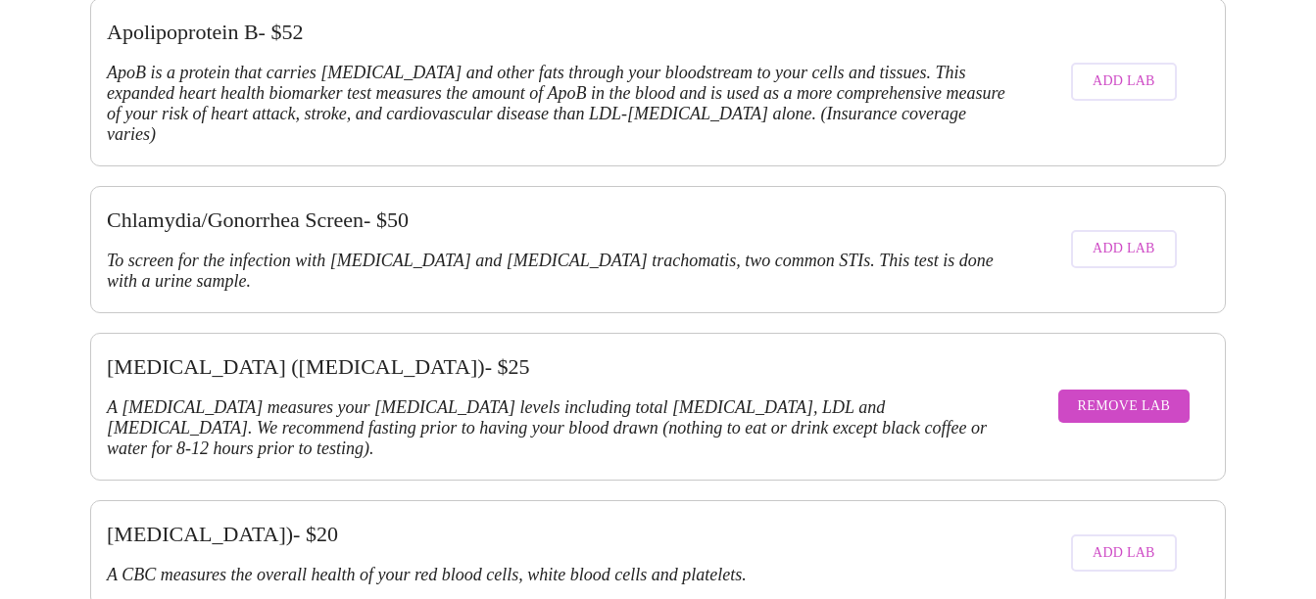
scroll to position [2468, 0]
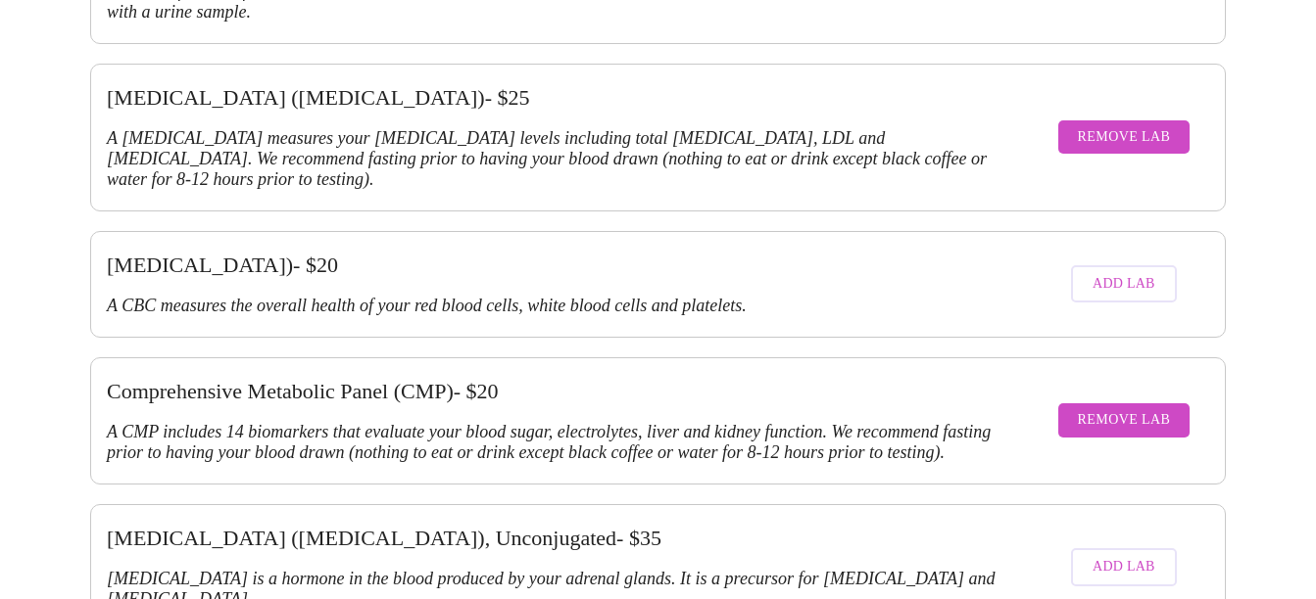
scroll to position [2716, 0]
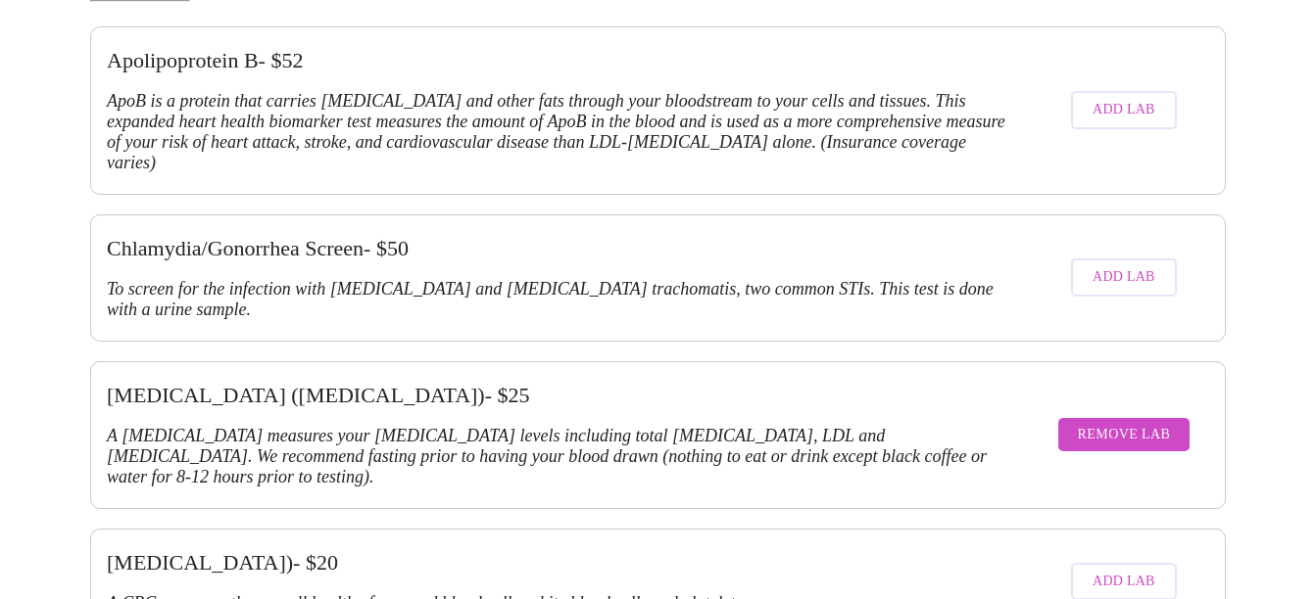
scroll to position [2411, 0]
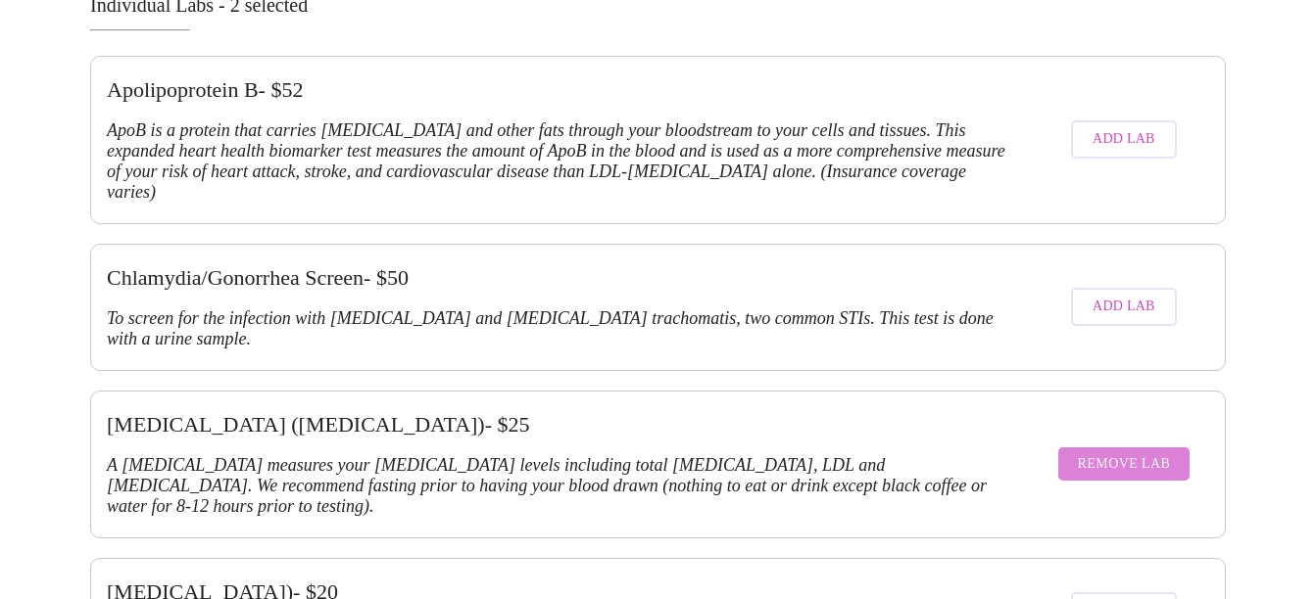
click at [1150, 453] on span "Remove Lab" at bounding box center [1123, 465] width 93 height 24
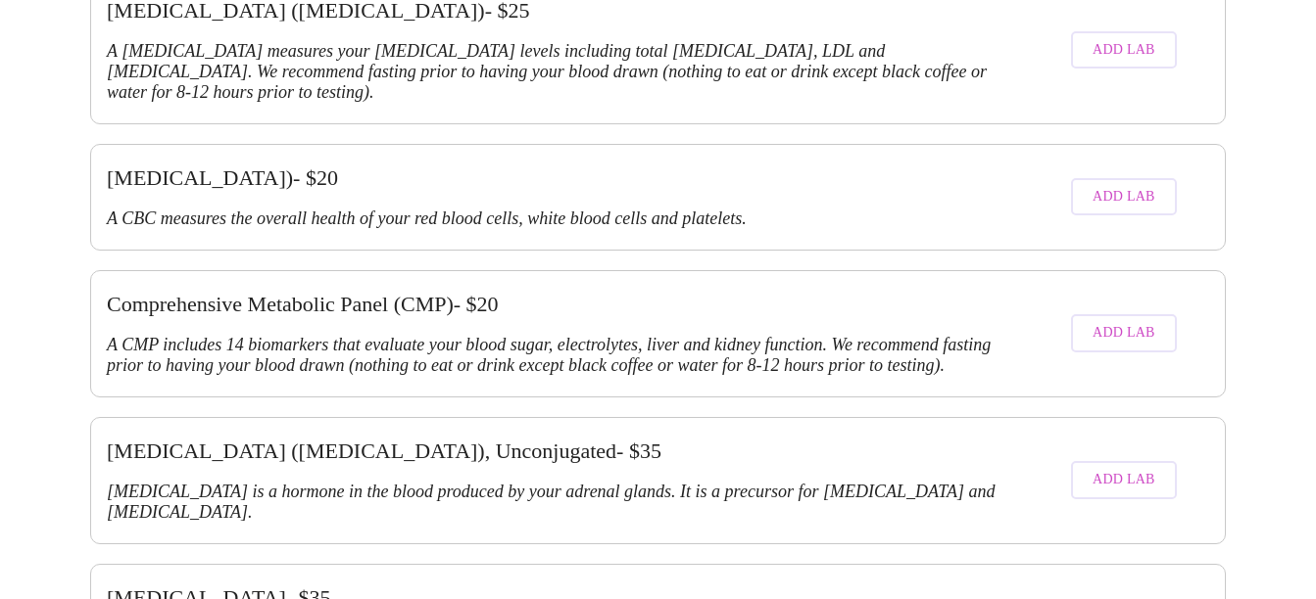
scroll to position [2802, 0]
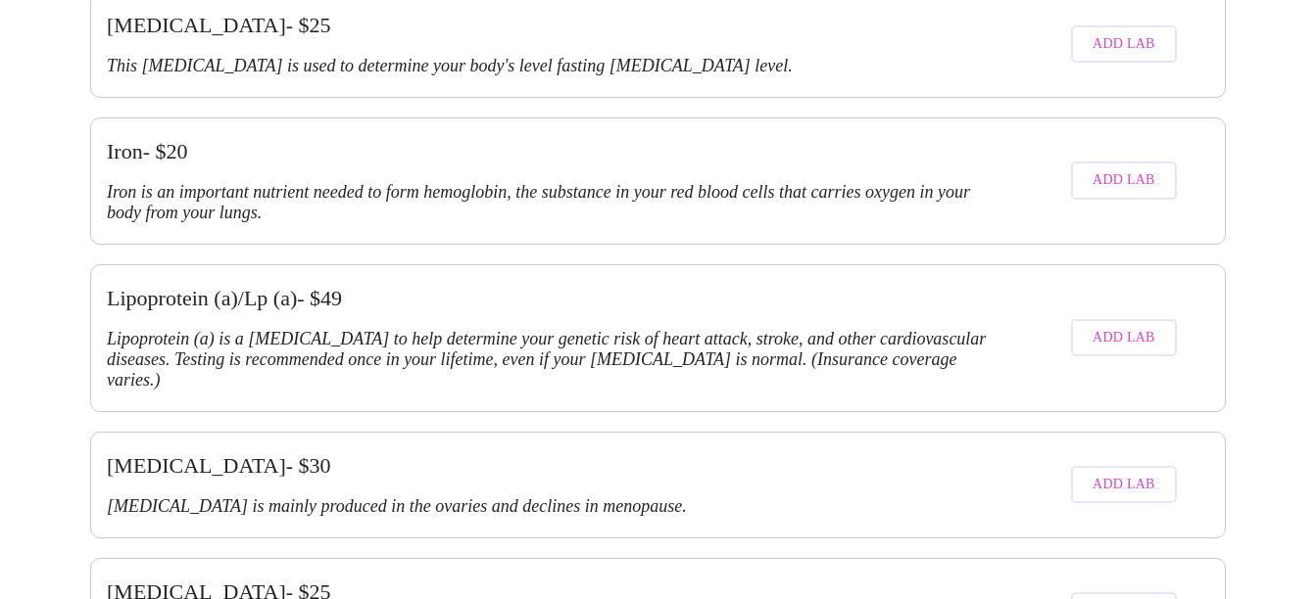
scroll to position [4980, 0]
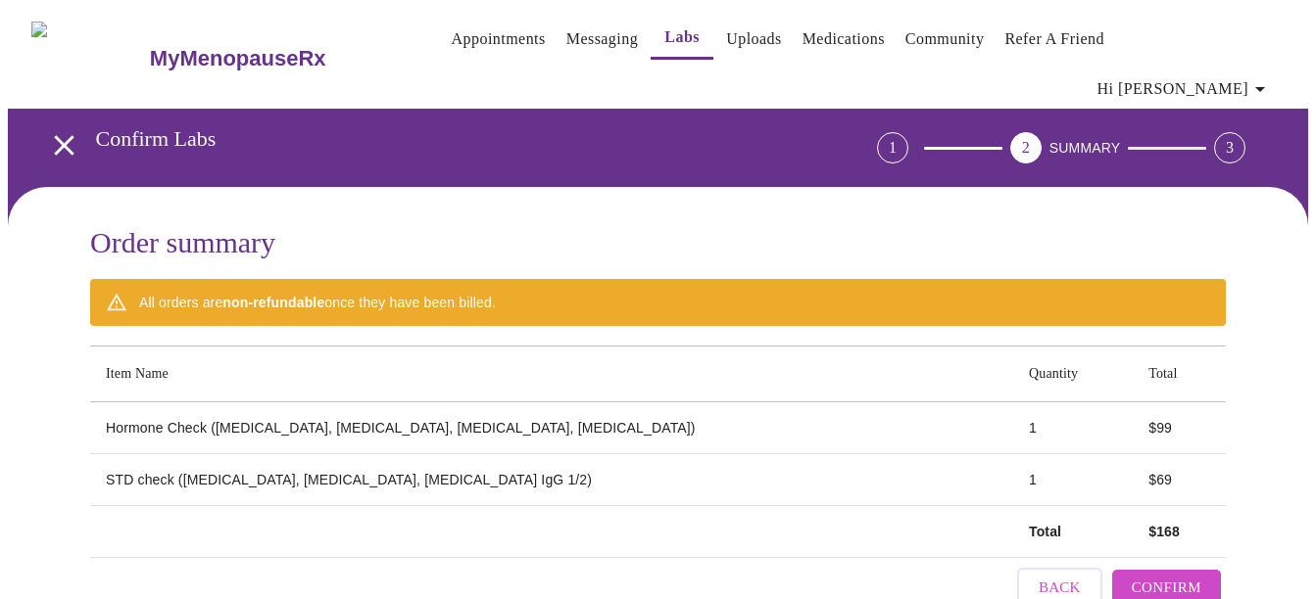
click at [1185, 575] on span "Confirm" at bounding box center [1166, 587] width 70 height 25
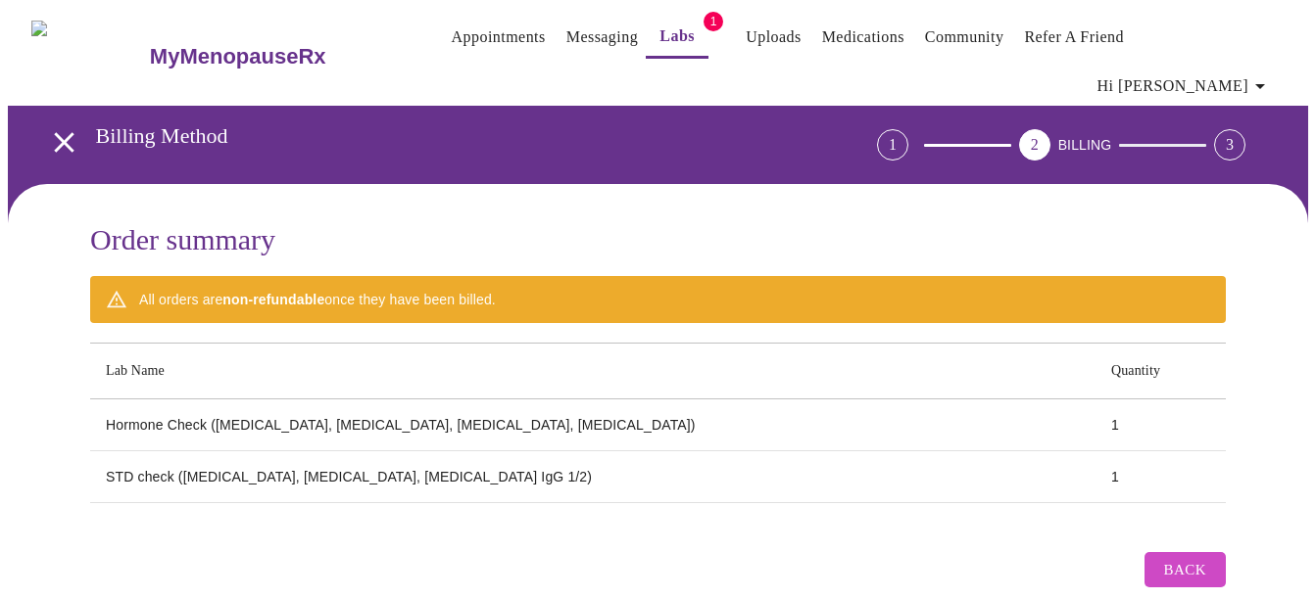
scroll to position [5, 0]
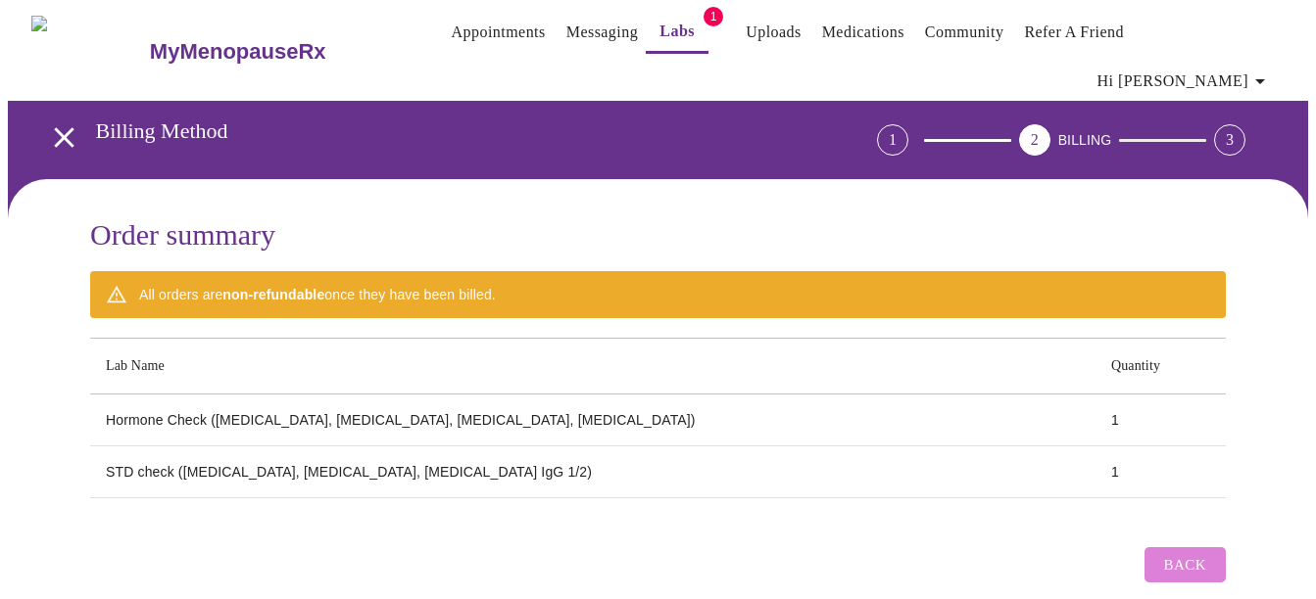
click at [1201, 552] on span "Back" at bounding box center [1185, 564] width 42 height 25
click at [574, 528] on div "Back" at bounding box center [657, 560] width 1135 height 65
click at [328, 277] on div "All orders are non-refundable once they have been billed." at bounding box center [317, 294] width 357 height 35
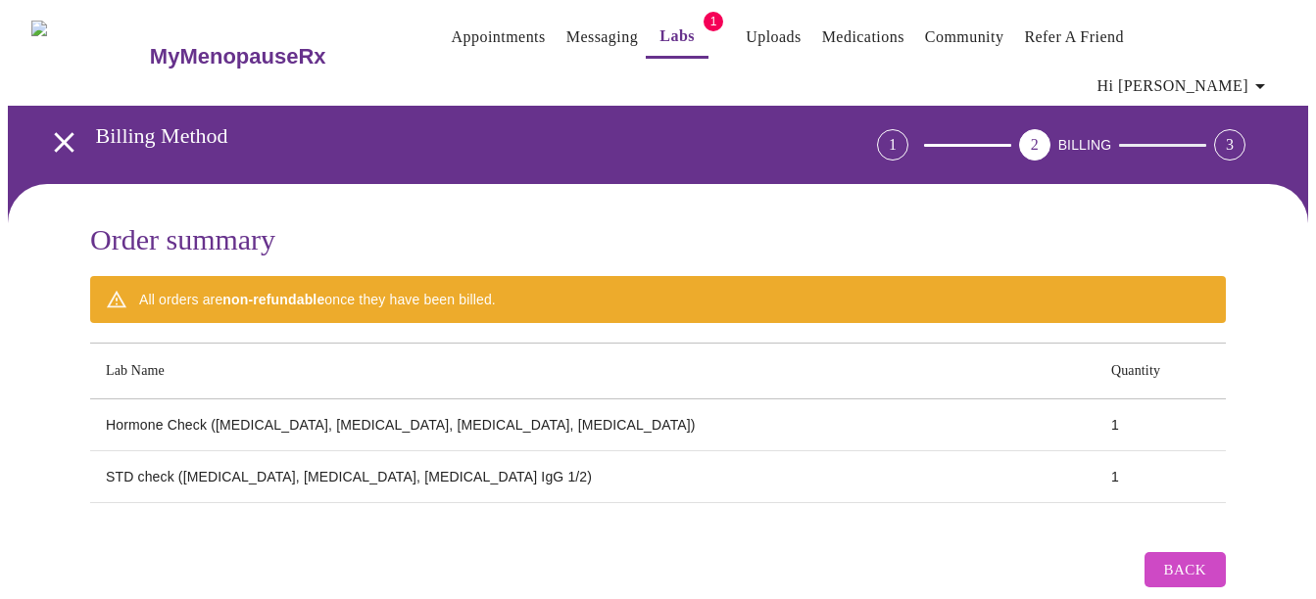
click at [1183, 557] on span "Back" at bounding box center [1185, 569] width 42 height 25
click at [1200, 557] on span "Back" at bounding box center [1185, 569] width 42 height 25
click at [674, 471] on table "Lab Name Quantity Hormone Check (Estradiol, Progesterone, DHEA, Testosterone) 1…" at bounding box center [657, 423] width 1135 height 161
click at [908, 129] on div "1" at bounding box center [892, 144] width 31 height 31
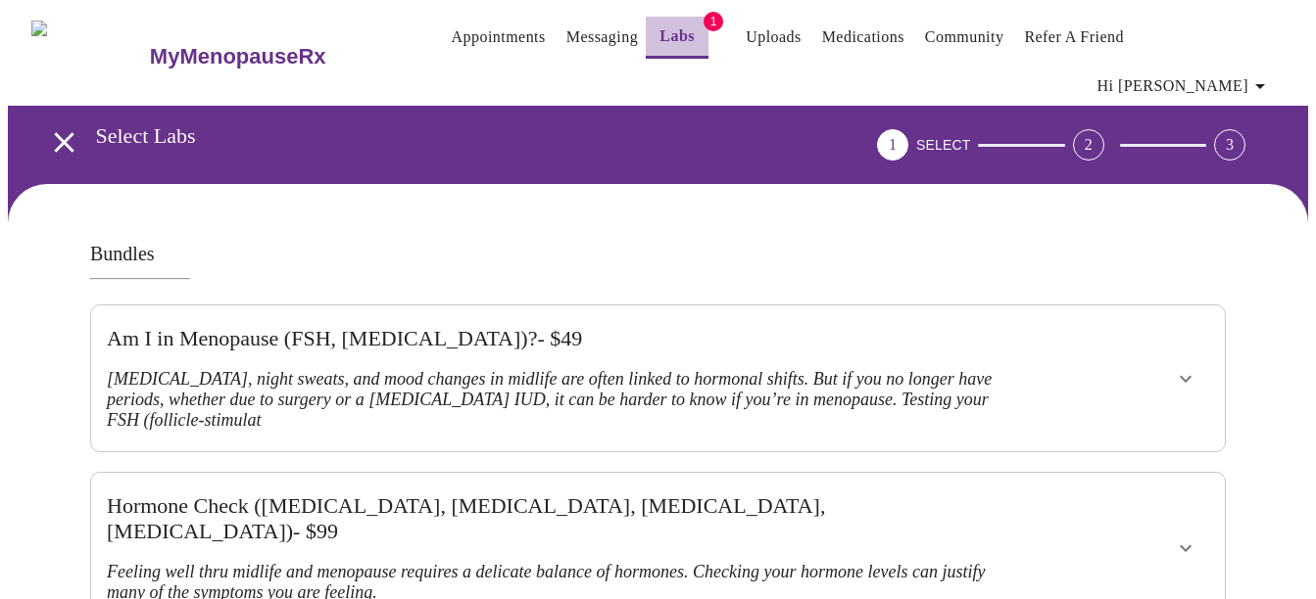
click at [659, 41] on link "Labs" at bounding box center [676, 36] width 35 height 27
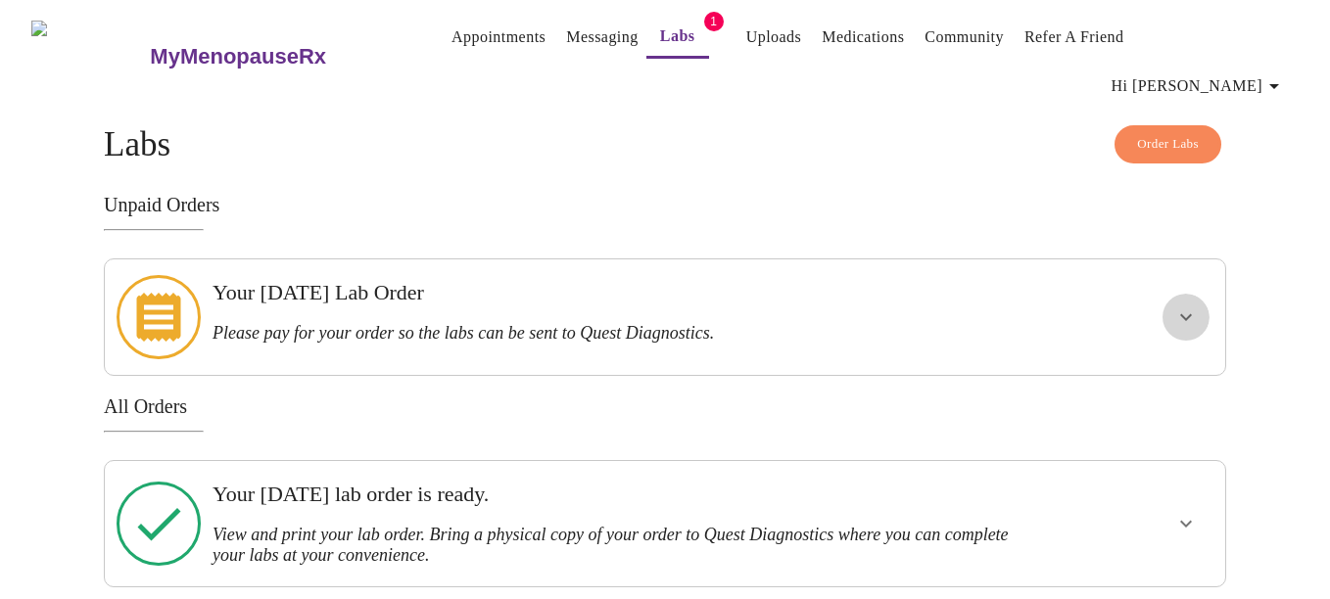
click at [1195, 306] on icon "show more" at bounding box center [1186, 318] width 24 height 24
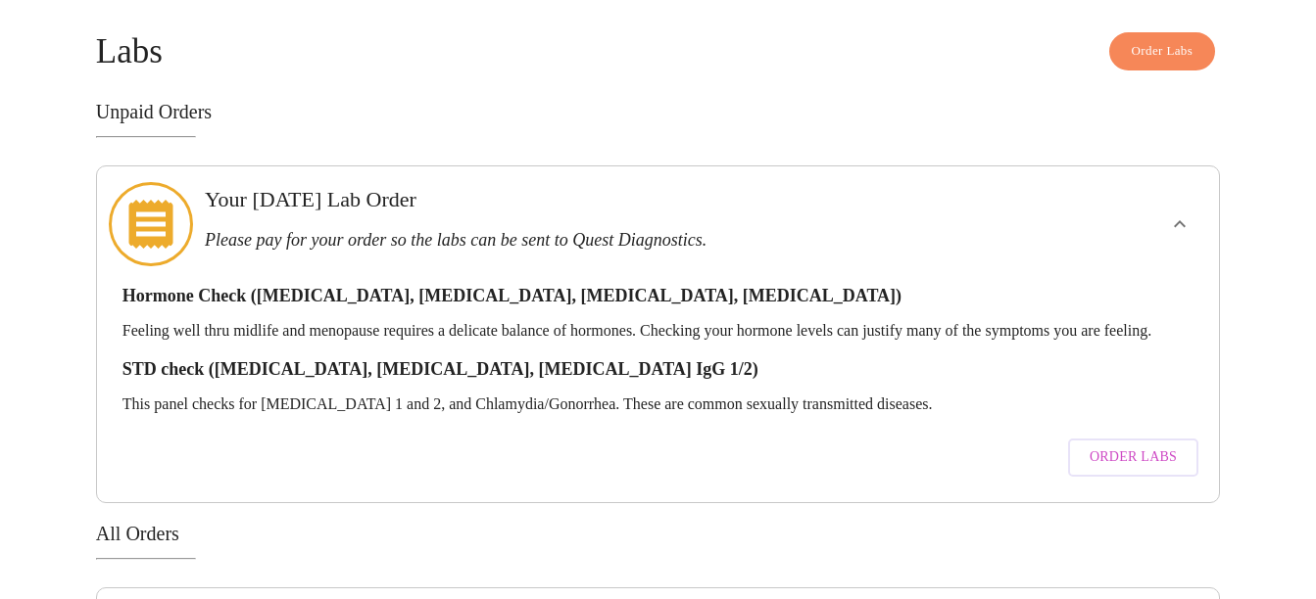
scroll to position [94, 0]
click at [1107, 445] on span "Order Labs" at bounding box center [1132, 457] width 87 height 24
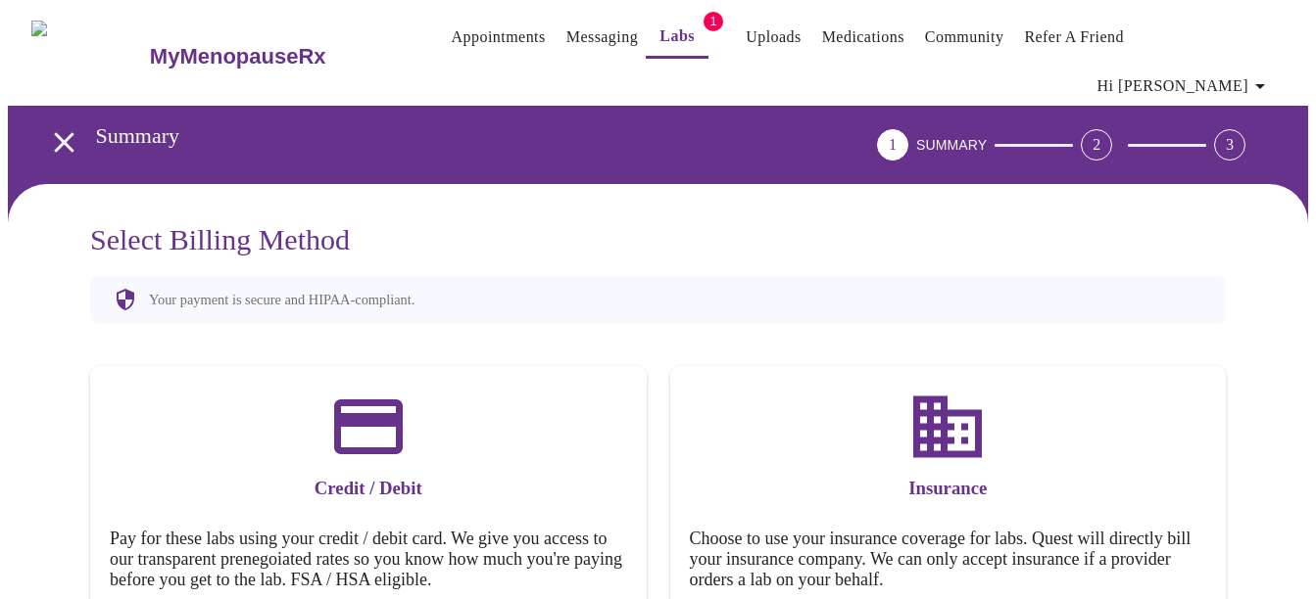
scroll to position [117, 0]
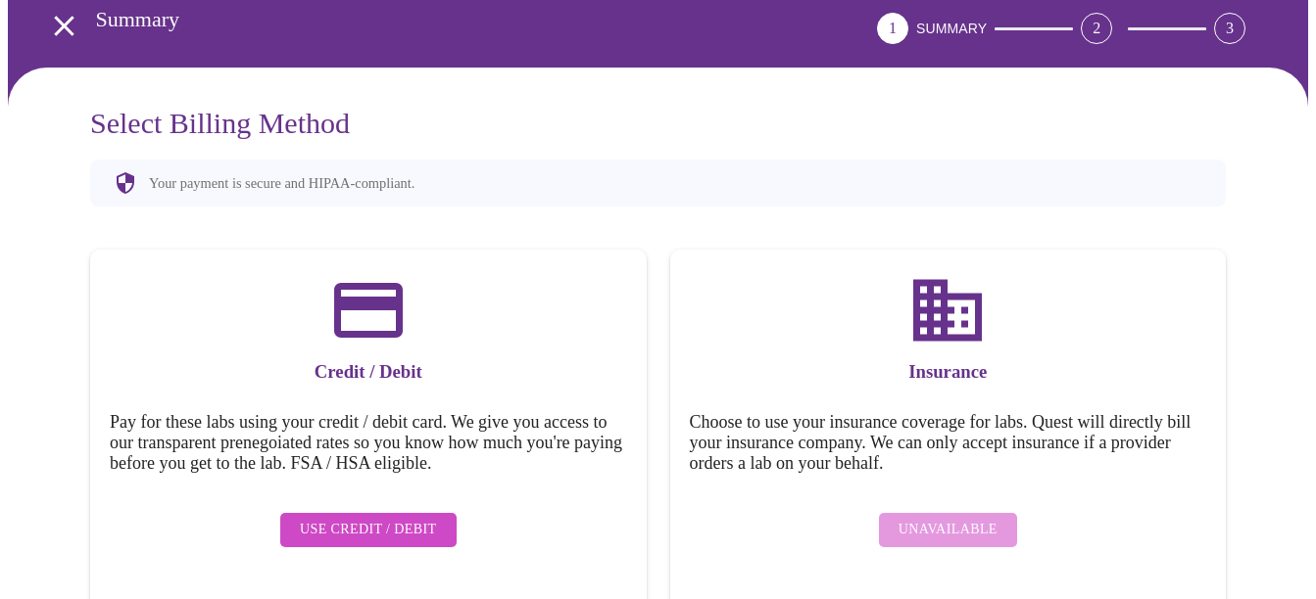
click at [378, 518] on span "Use Credit / Debit" at bounding box center [368, 530] width 137 height 24
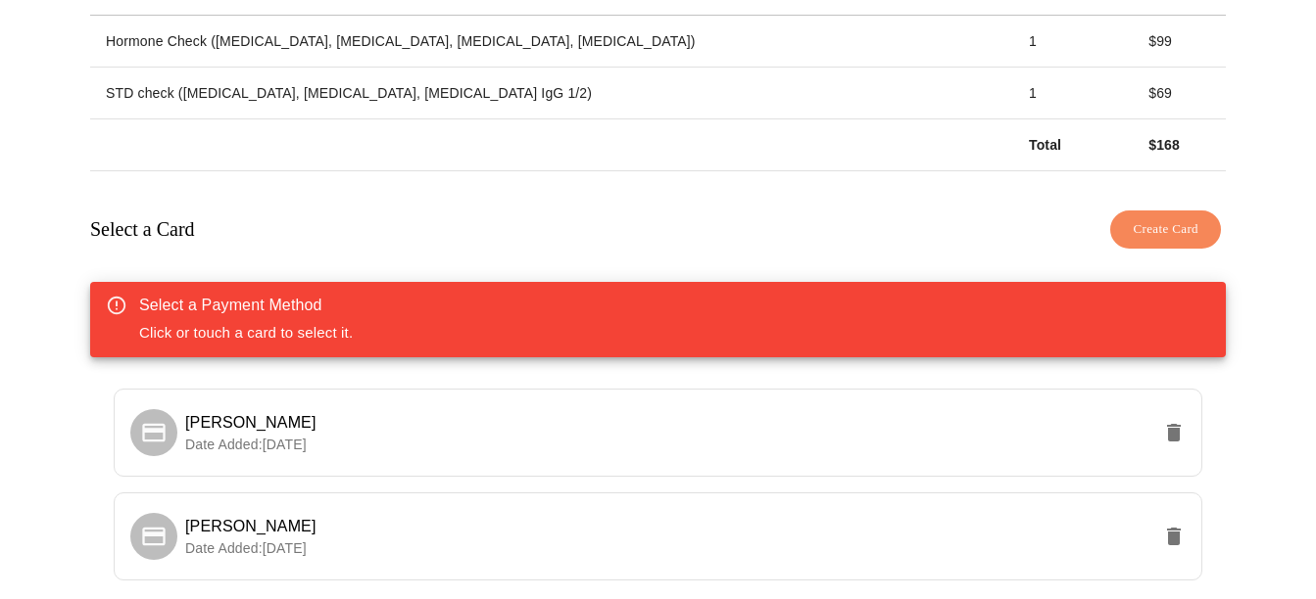
scroll to position [388, 0]
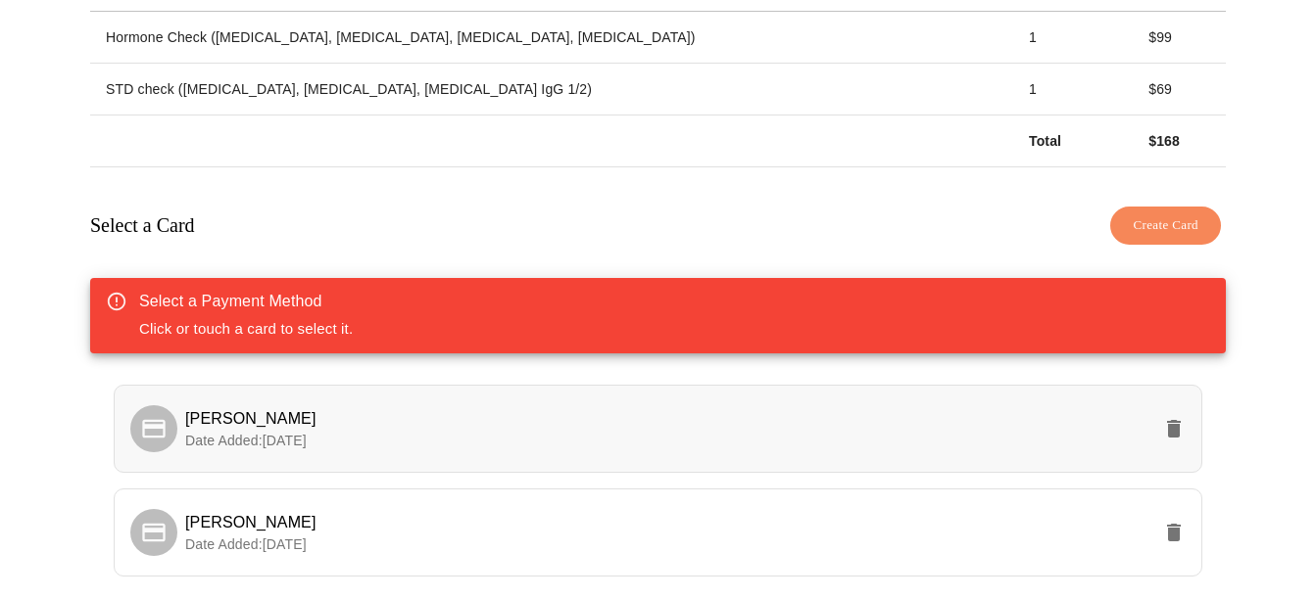
click at [863, 431] on p "Date Added: 09-08-2025" at bounding box center [667, 441] width 965 height 20
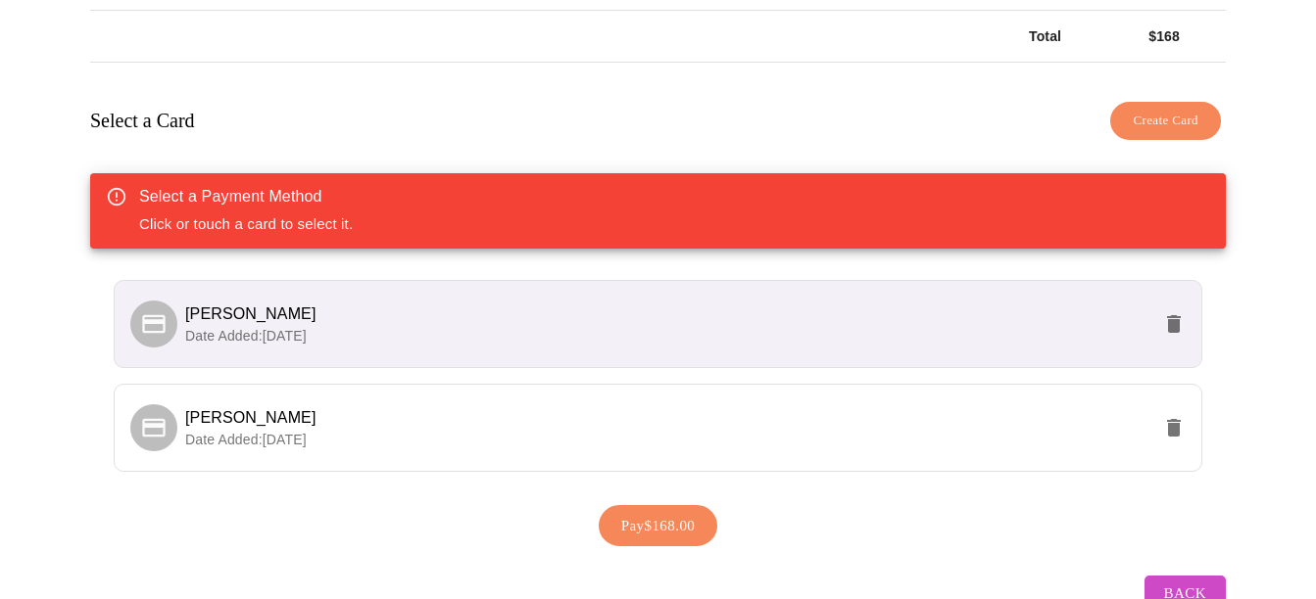
scroll to position [521, 0]
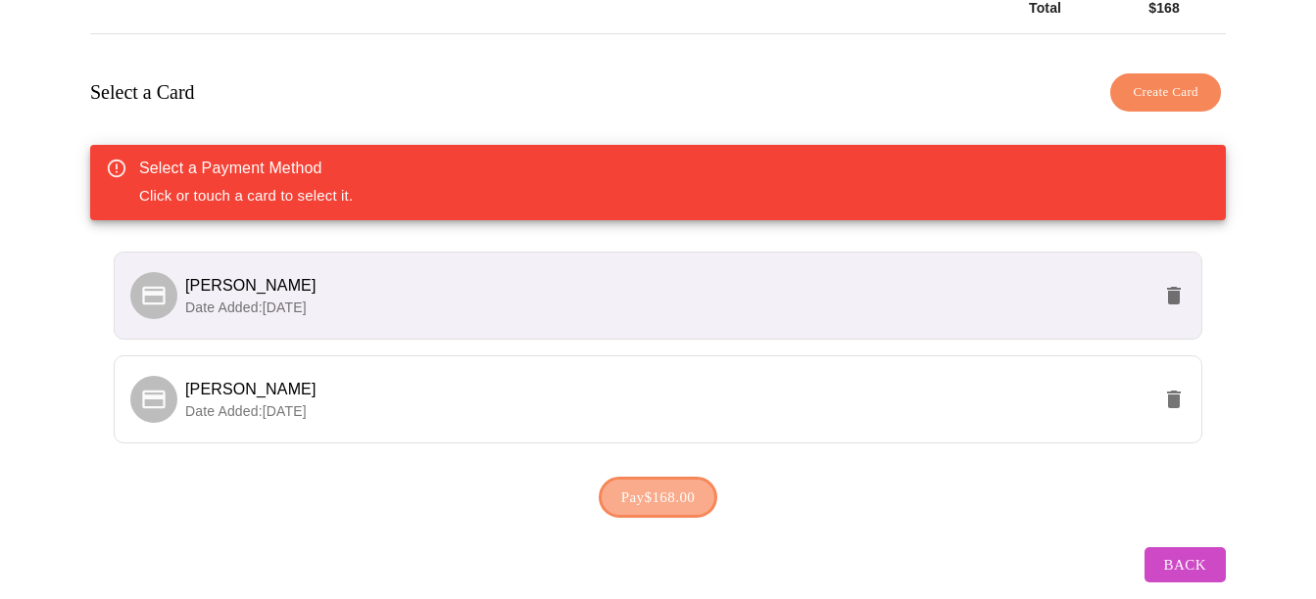
click at [643, 485] on span "Pay $168.00" at bounding box center [658, 497] width 74 height 25
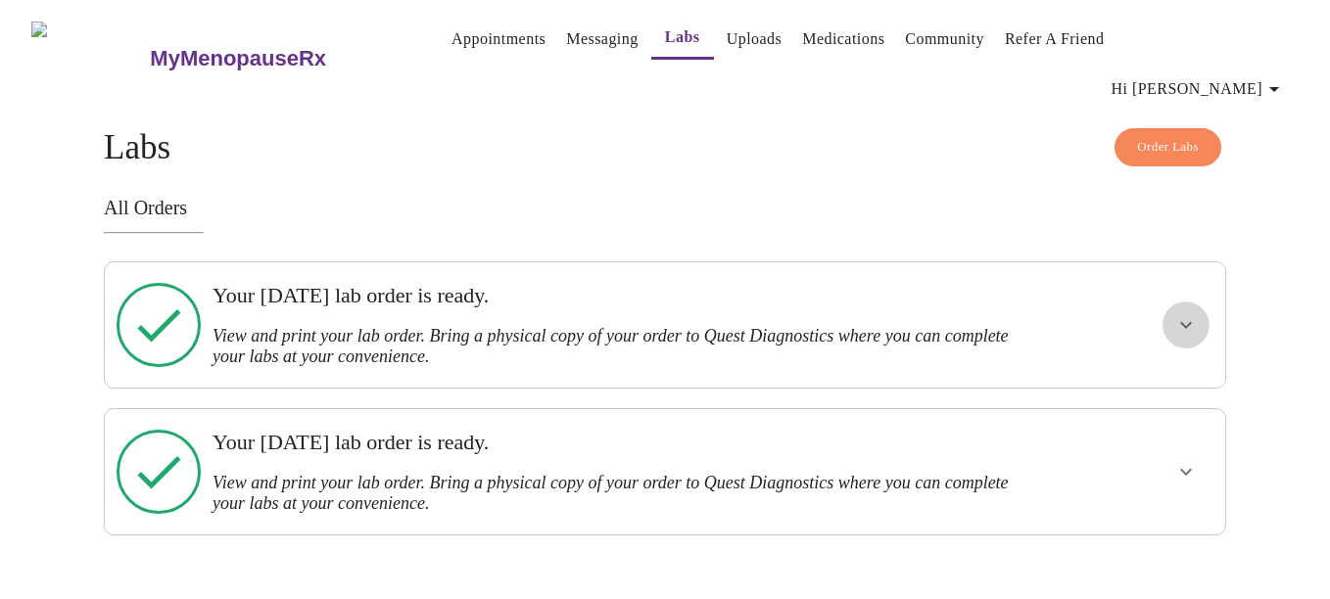
click at [1189, 313] on icon "show more" at bounding box center [1186, 325] width 24 height 24
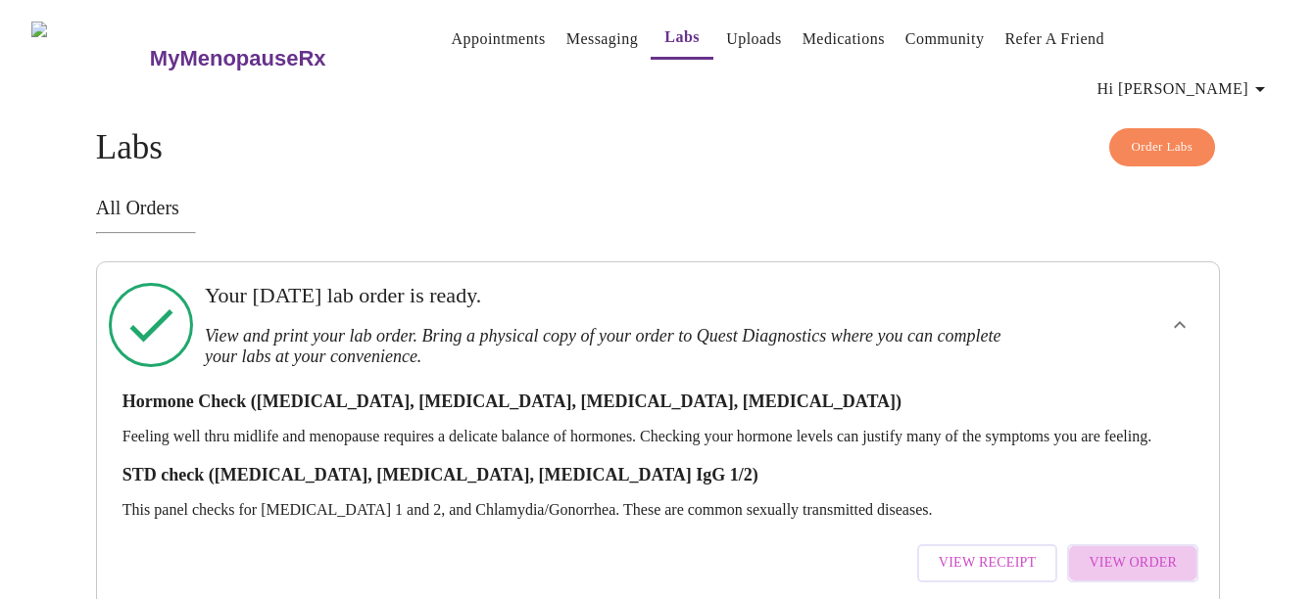
click at [1162, 551] on span "View Order" at bounding box center [1132, 563] width 88 height 24
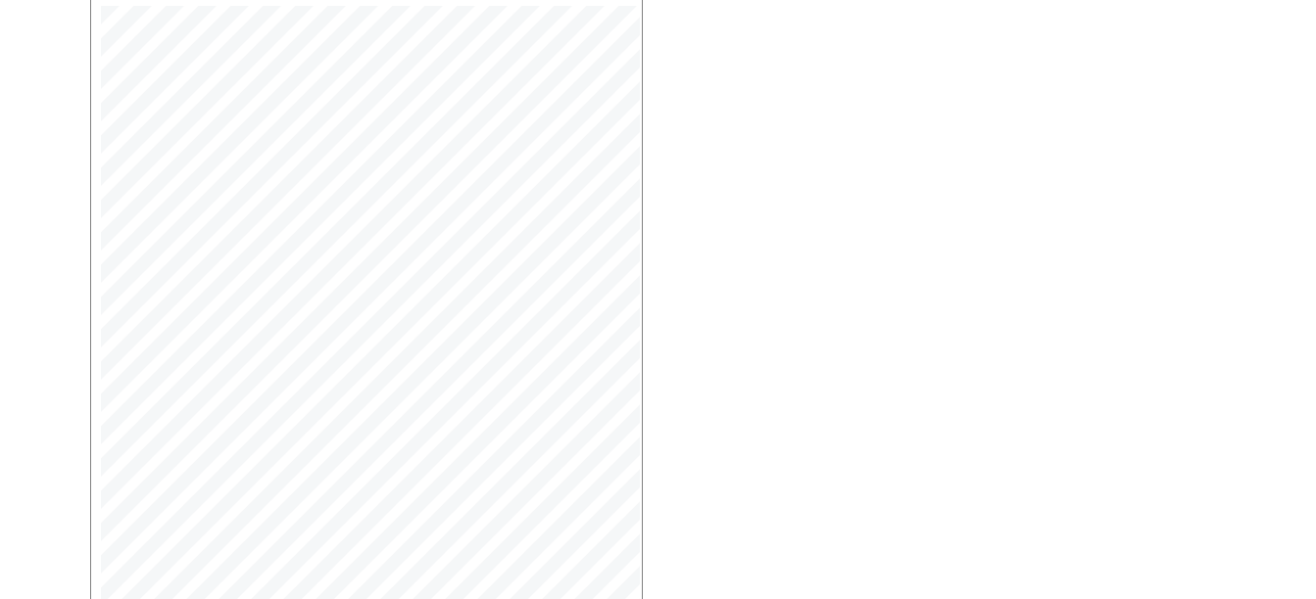
scroll to position [523, 0]
click at [182, 587] on button "Open Larger PDF" at bounding box center [179, 601] width 169 height 38
click at [190, 595] on span "Open Larger PDF" at bounding box center [180, 601] width 126 height 24
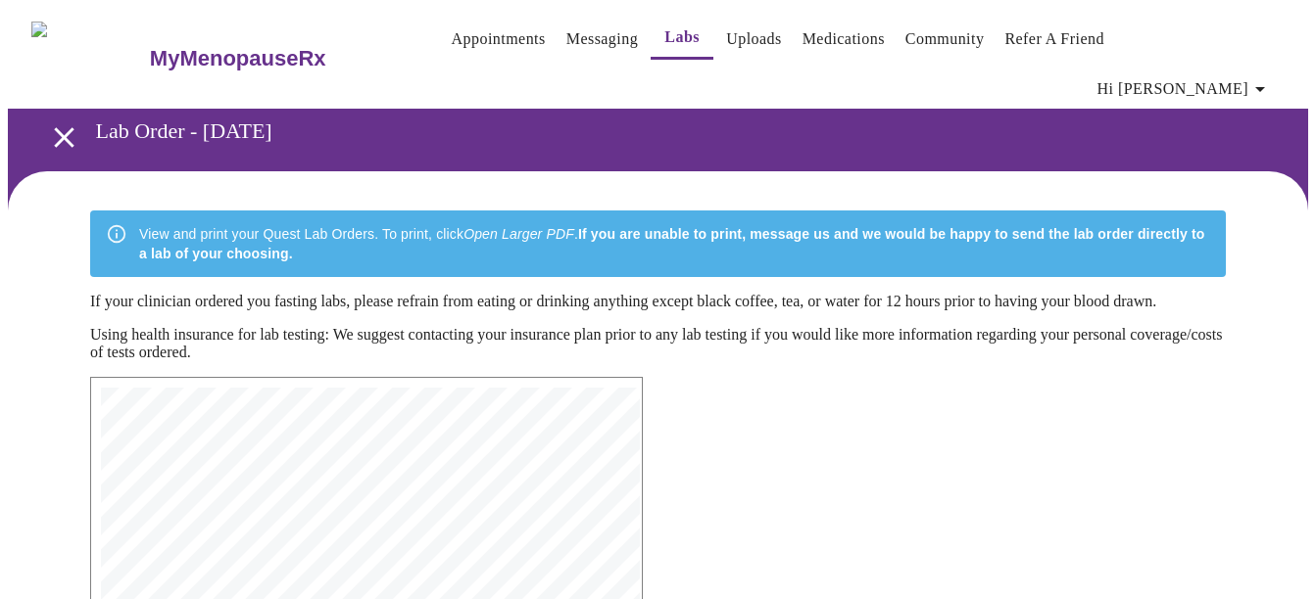
click at [566, 40] on link "Messaging" at bounding box center [602, 38] width 72 height 27
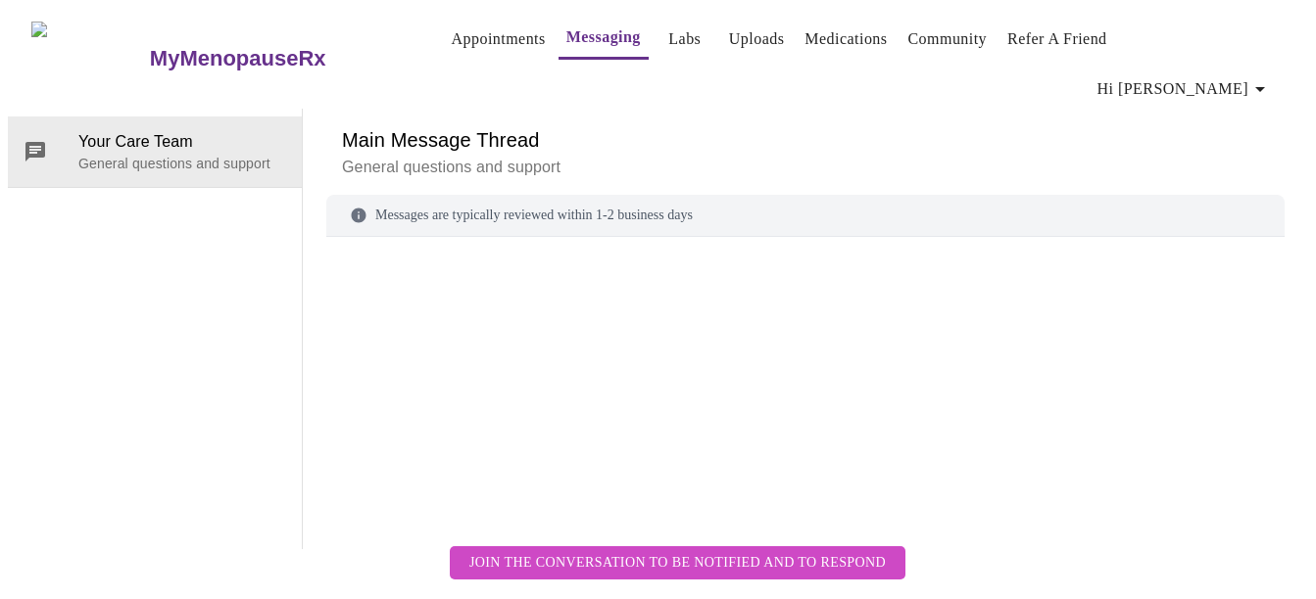
scroll to position [73, 0]
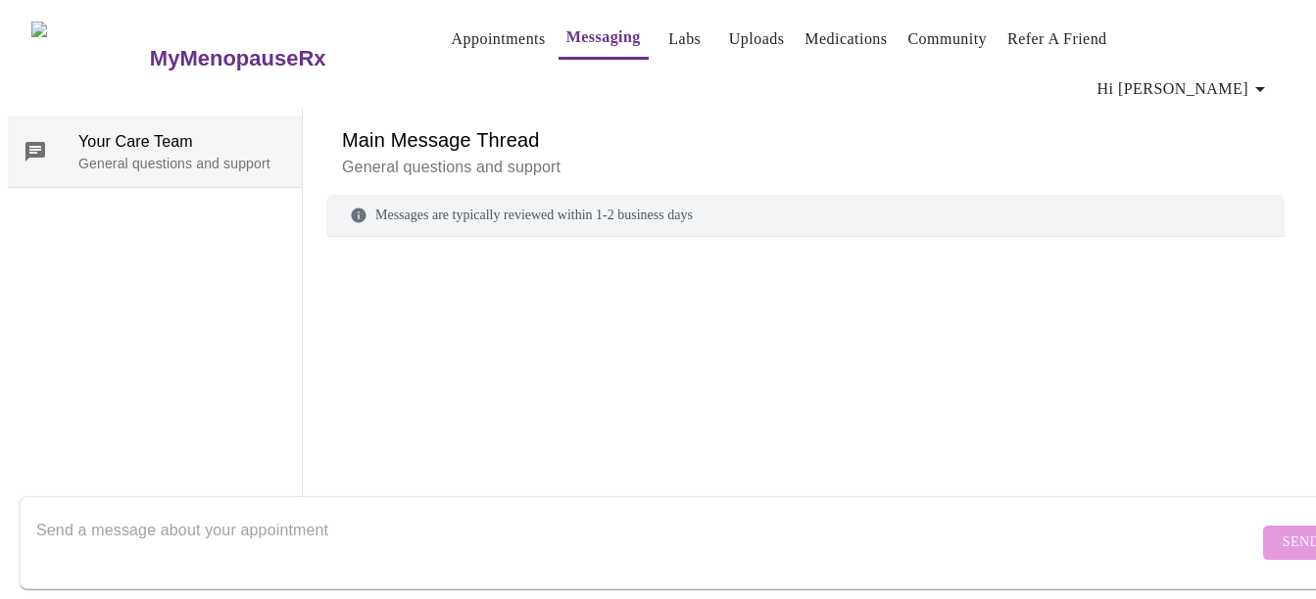
click at [209, 130] on span "Your Care Team" at bounding box center [182, 142] width 208 height 24
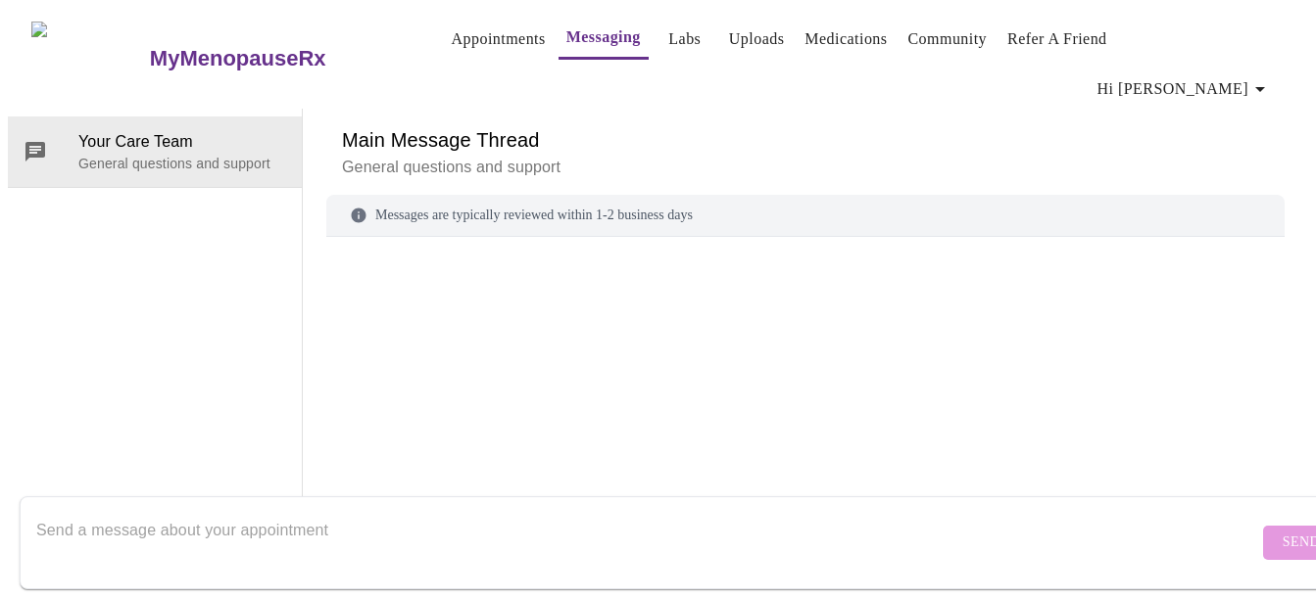
scroll to position [0, 0]
click at [454, 44] on link "Appointments" at bounding box center [499, 38] width 94 height 27
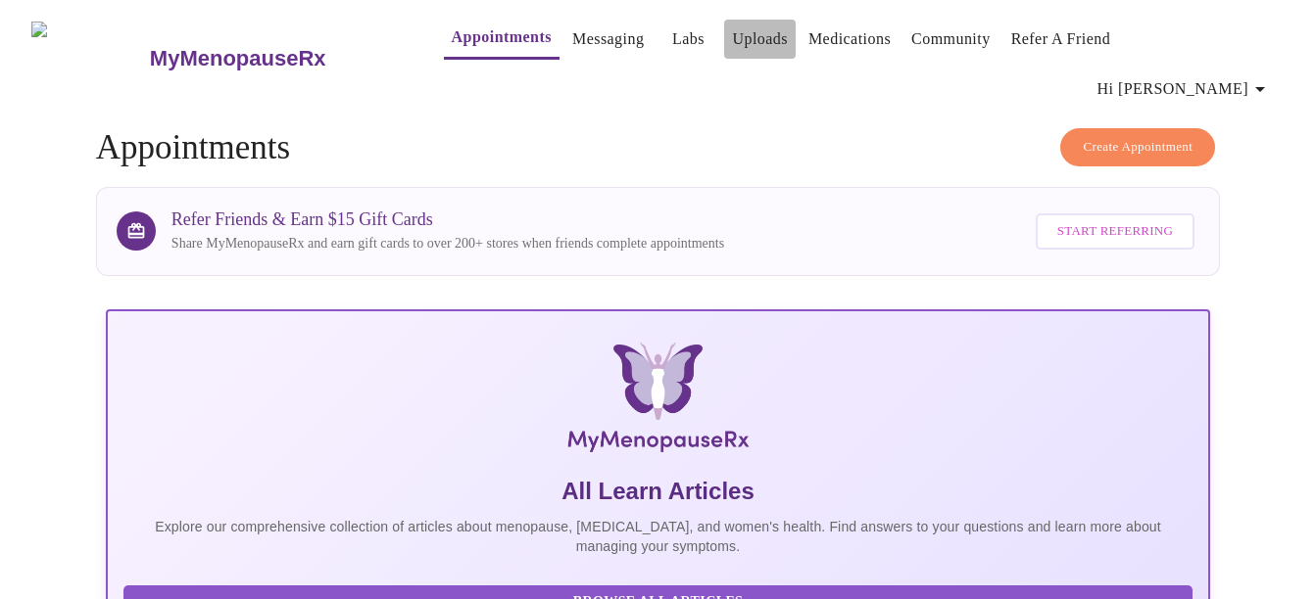
click at [733, 45] on link "Uploads" at bounding box center [760, 38] width 56 height 27
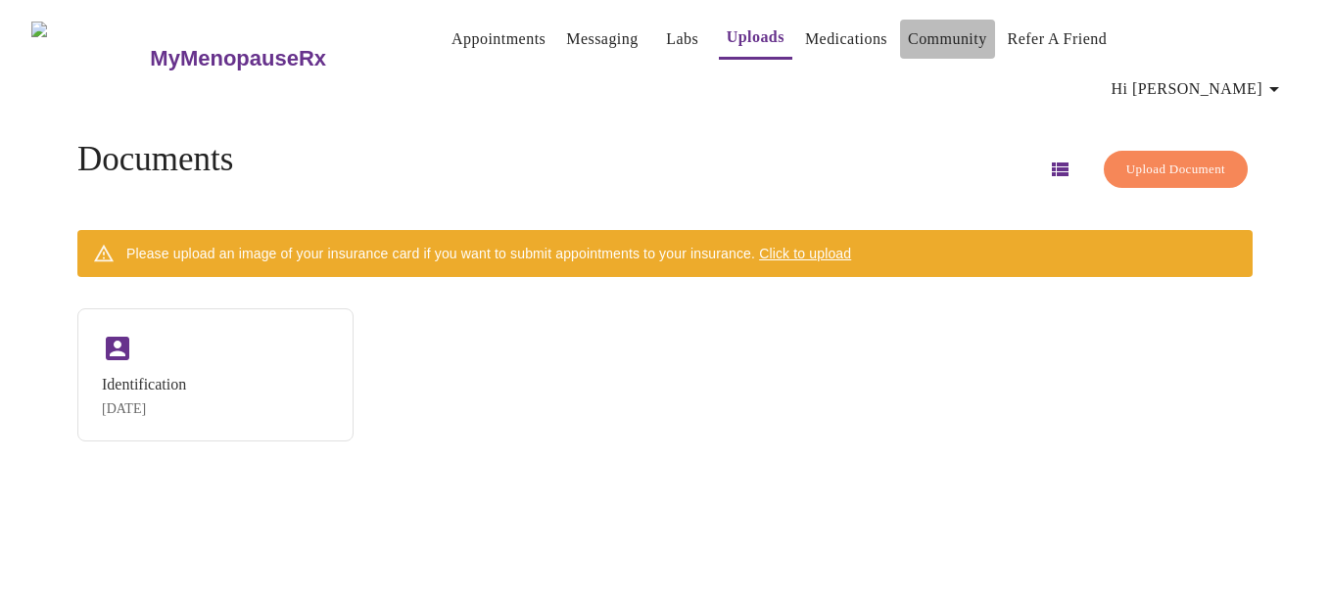
click at [930, 34] on link "Community" at bounding box center [947, 38] width 79 height 27
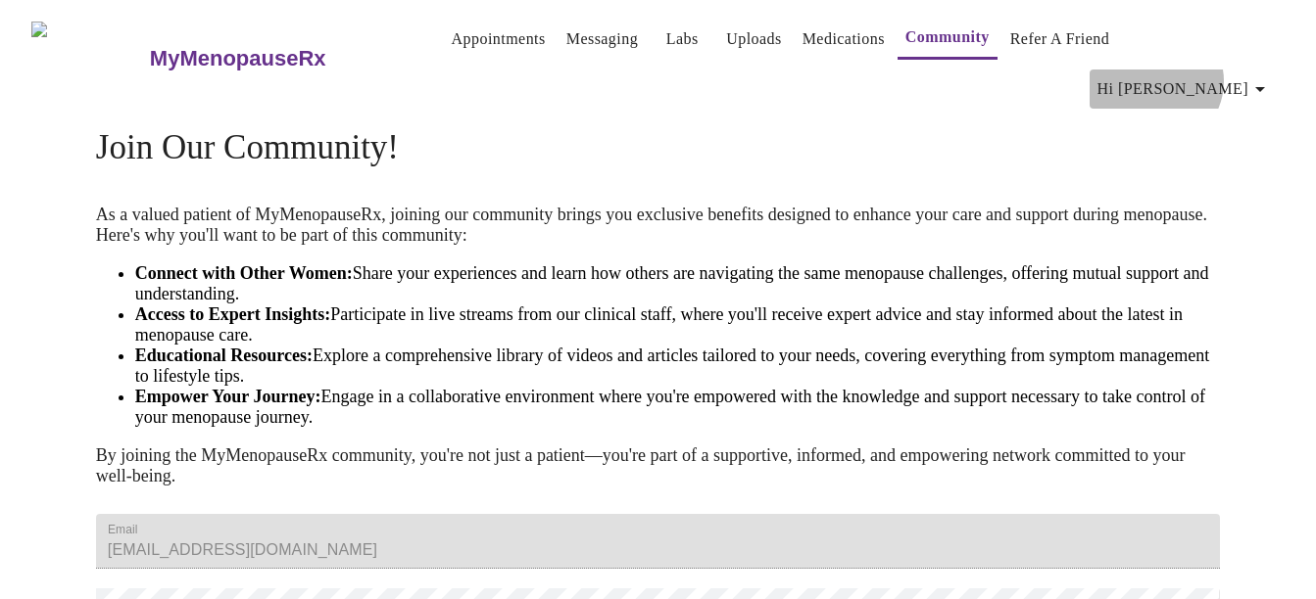
click at [1264, 77] on icon "button" at bounding box center [1260, 89] width 24 height 24
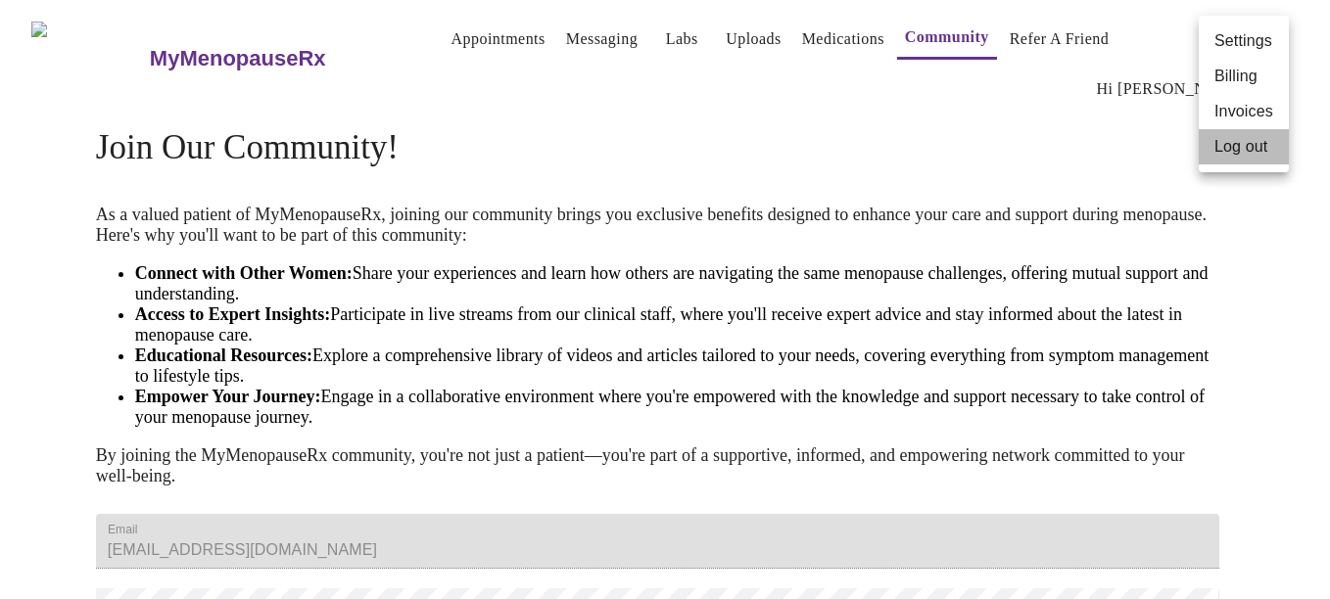
click at [1229, 135] on li "Log out" at bounding box center [1244, 146] width 90 height 35
